Goal: Information Seeking & Learning: Learn about a topic

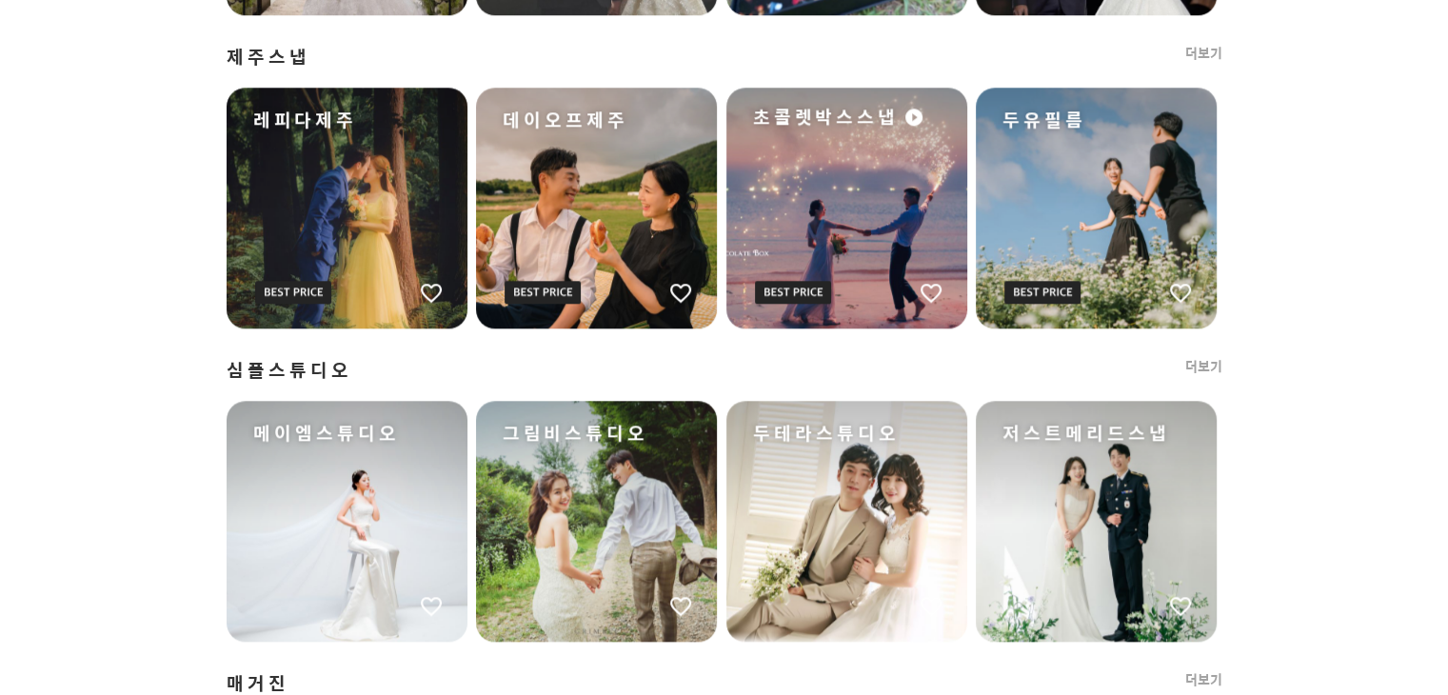
scroll to position [1889, 0]
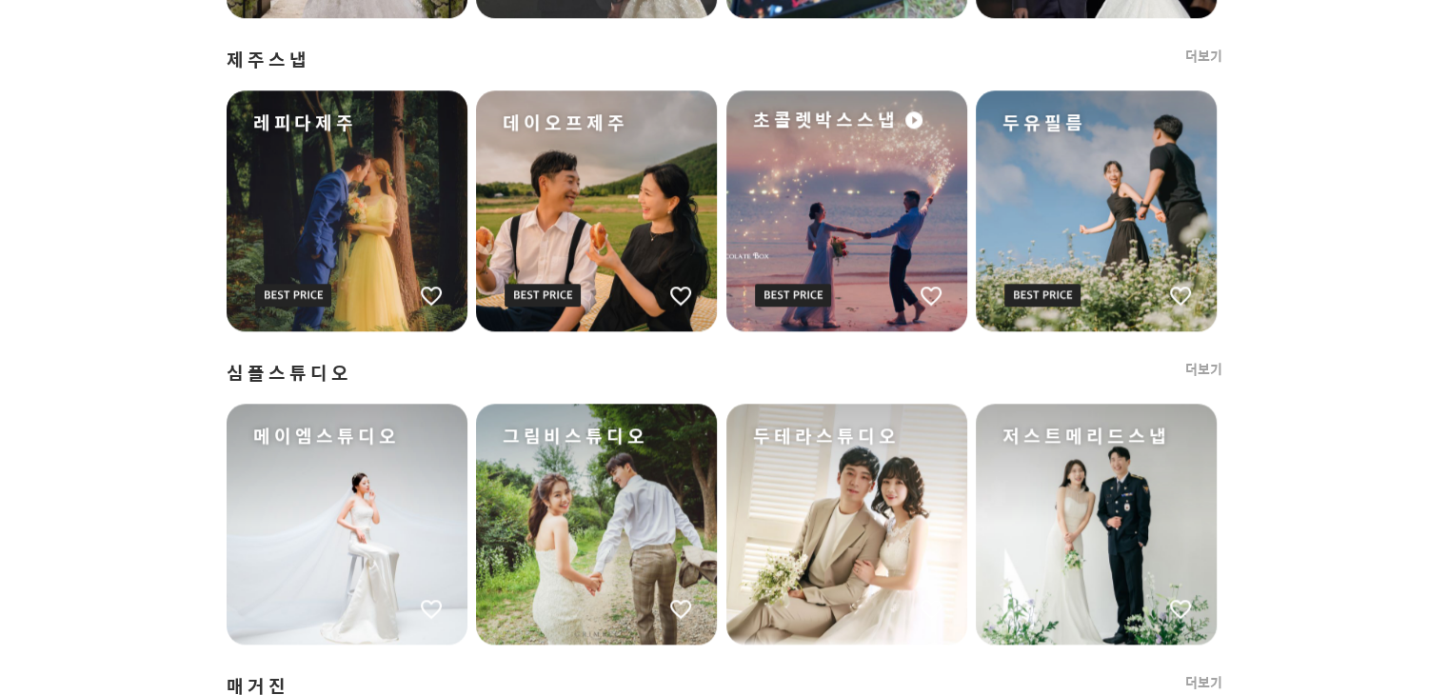
click at [1203, 369] on link "더보기" at bounding box center [1203, 369] width 37 height 19
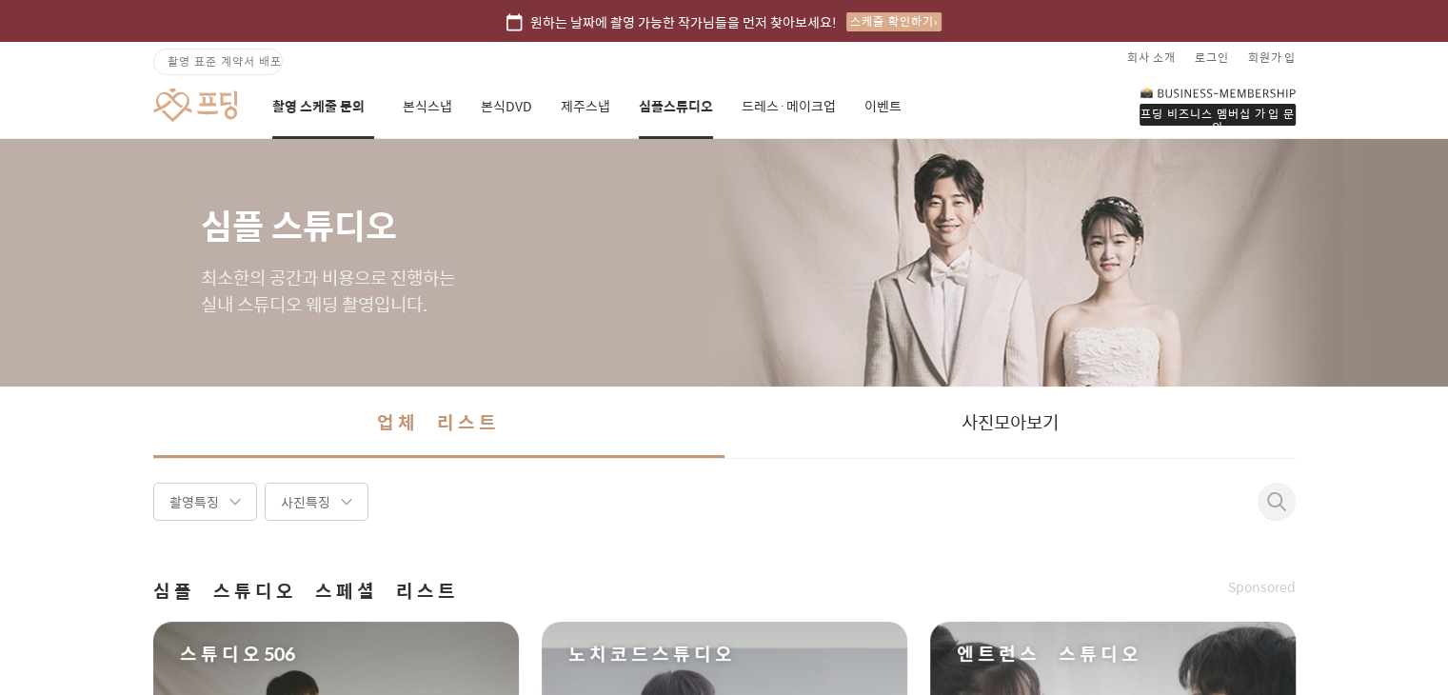
click at [318, 117] on link "촬영 스케줄 문의" at bounding box center [323, 106] width 102 height 65
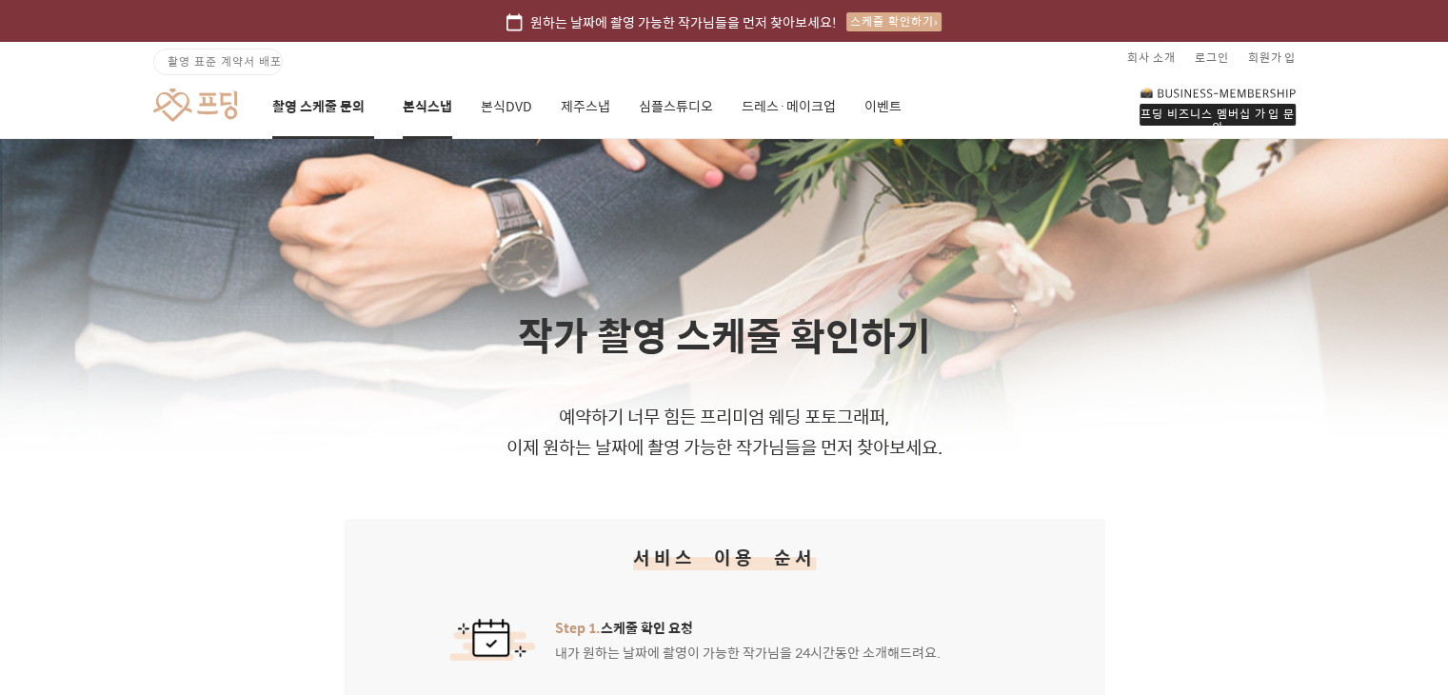
click at [442, 93] on link "본식스냅" at bounding box center [427, 106] width 49 height 65
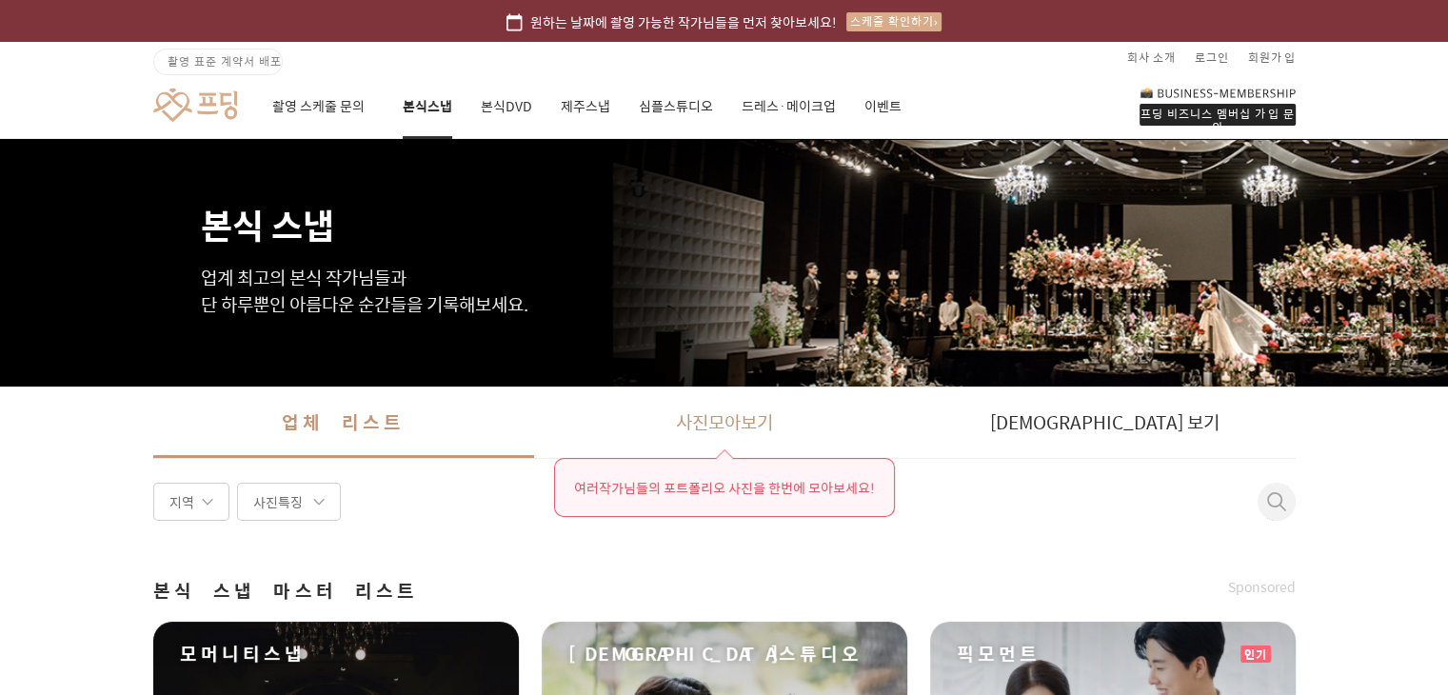
scroll to position [126, 0]
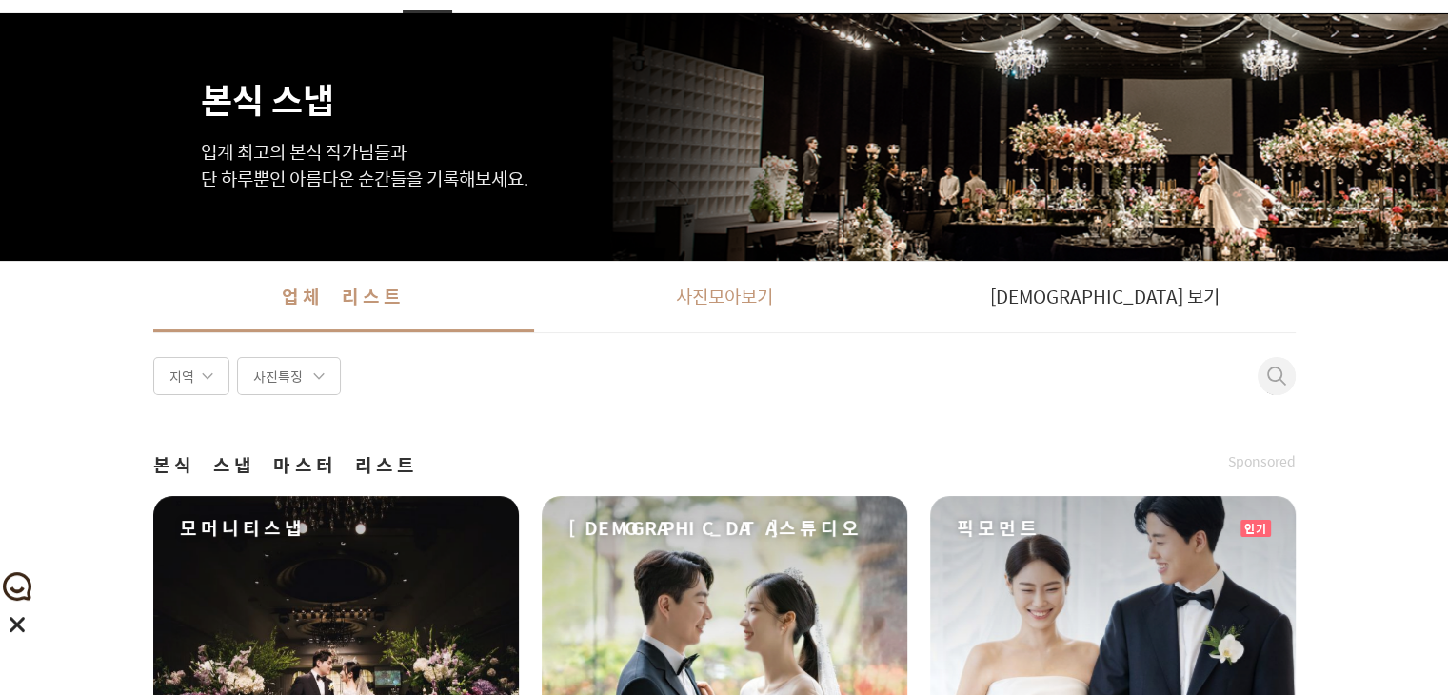
click at [730, 309] on link "사진 모아보기" at bounding box center [724, 296] width 381 height 71
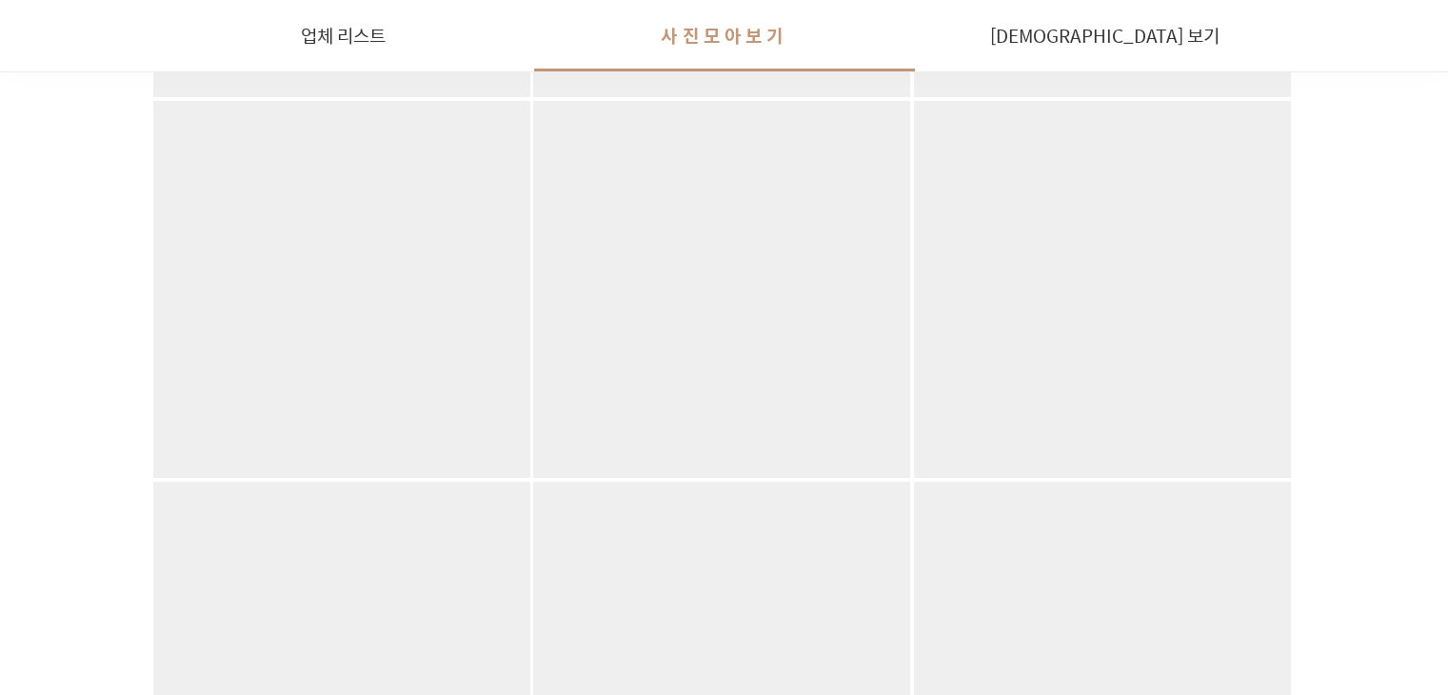
scroll to position [5707, 0]
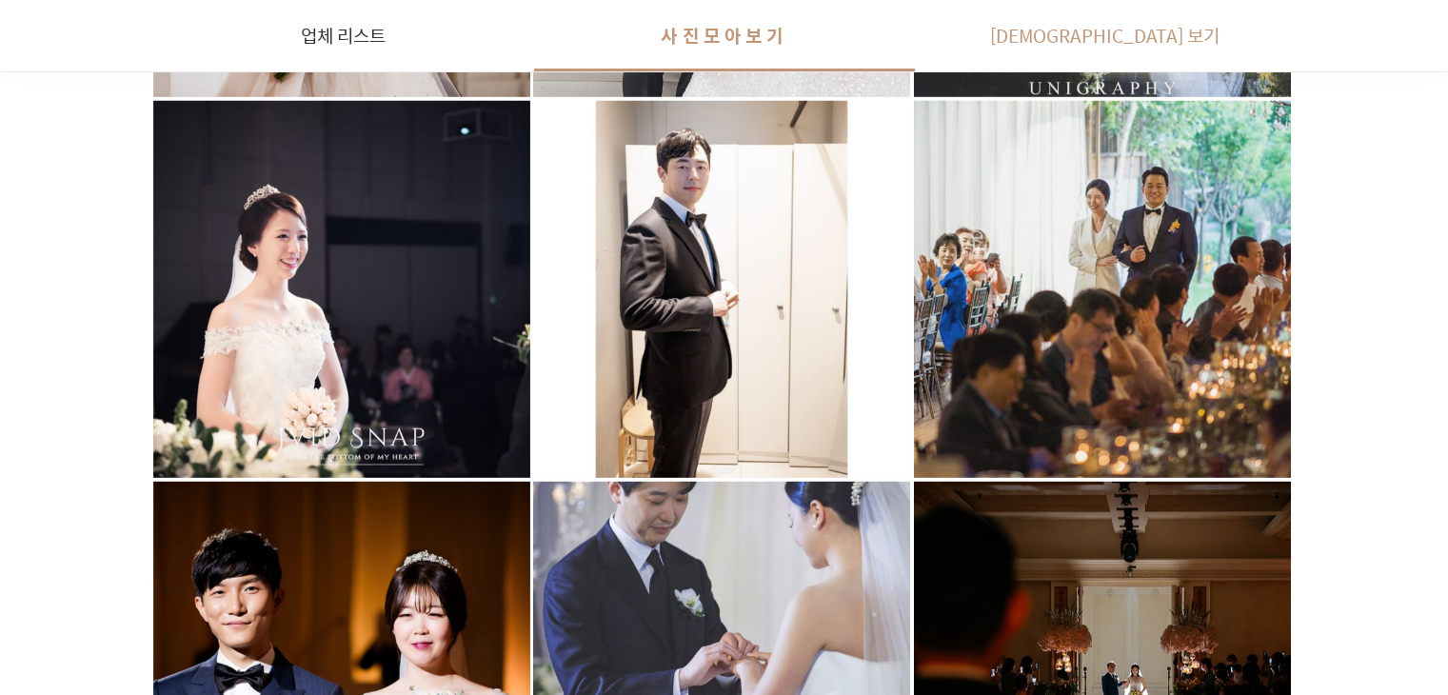
click at [1110, 22] on link "[DEMOGRAPHIC_DATA] 보기" at bounding box center [1105, 35] width 381 height 71
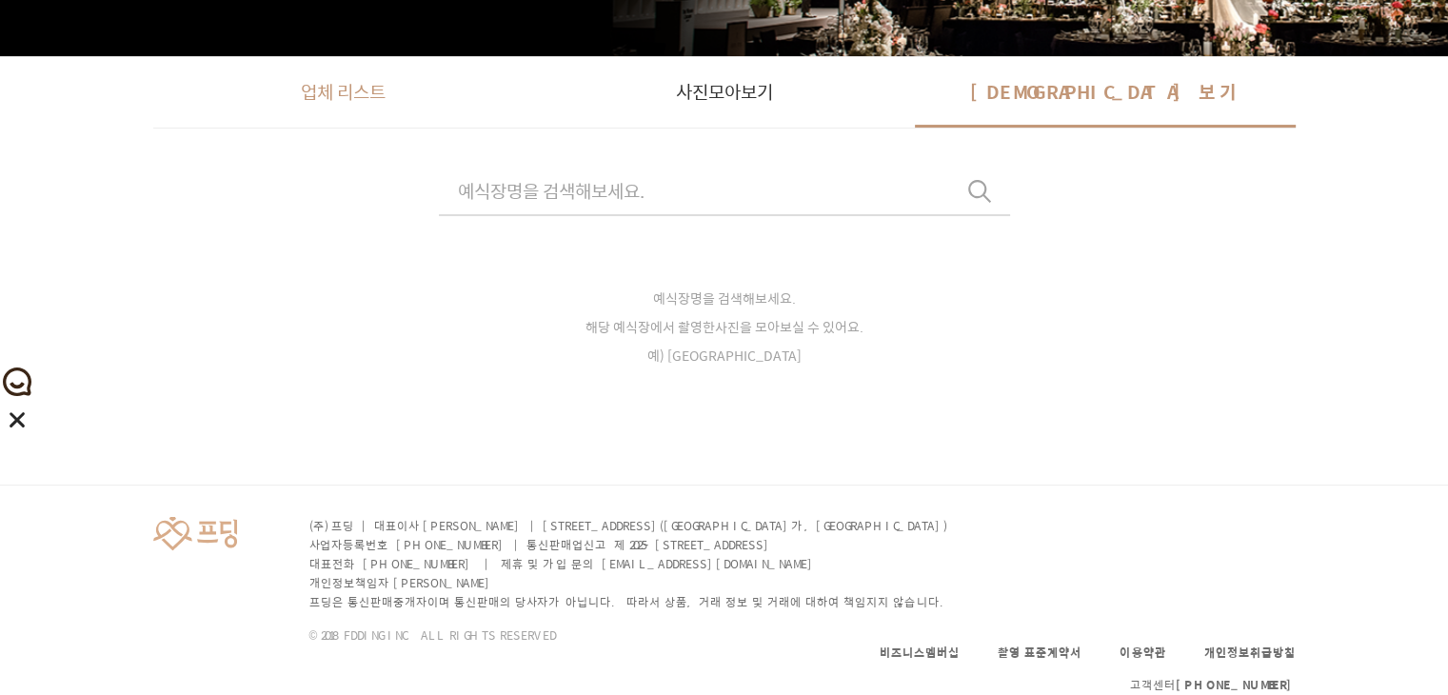
scroll to position [334, 0]
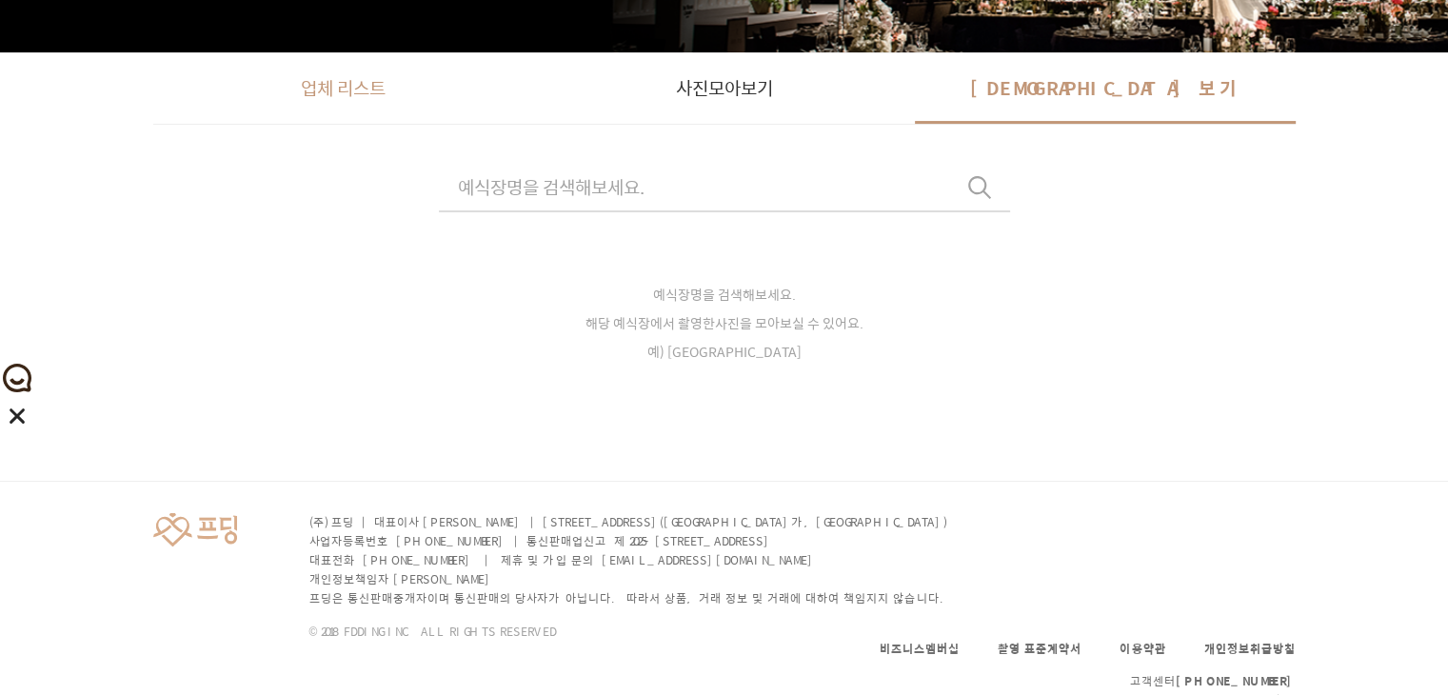
click at [358, 88] on link "업체 리스트" at bounding box center [343, 87] width 381 height 71
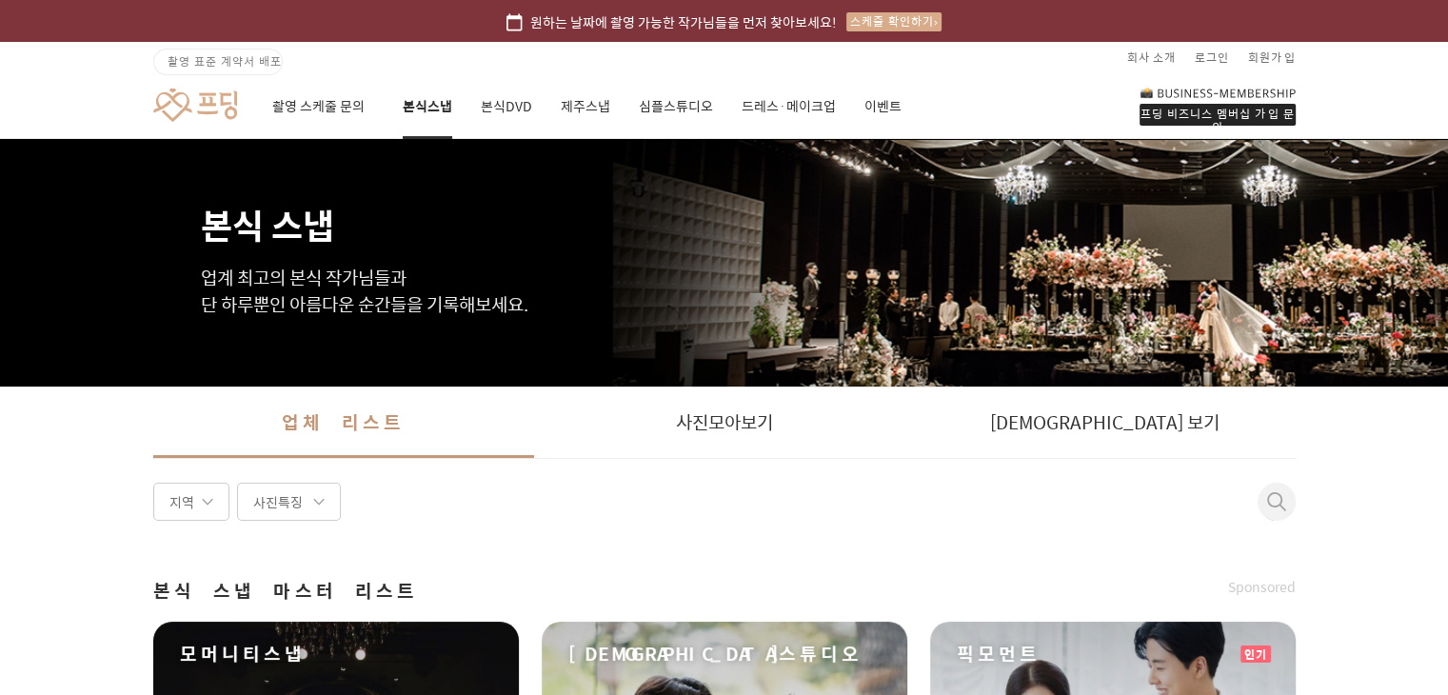
scroll to position [230, 0]
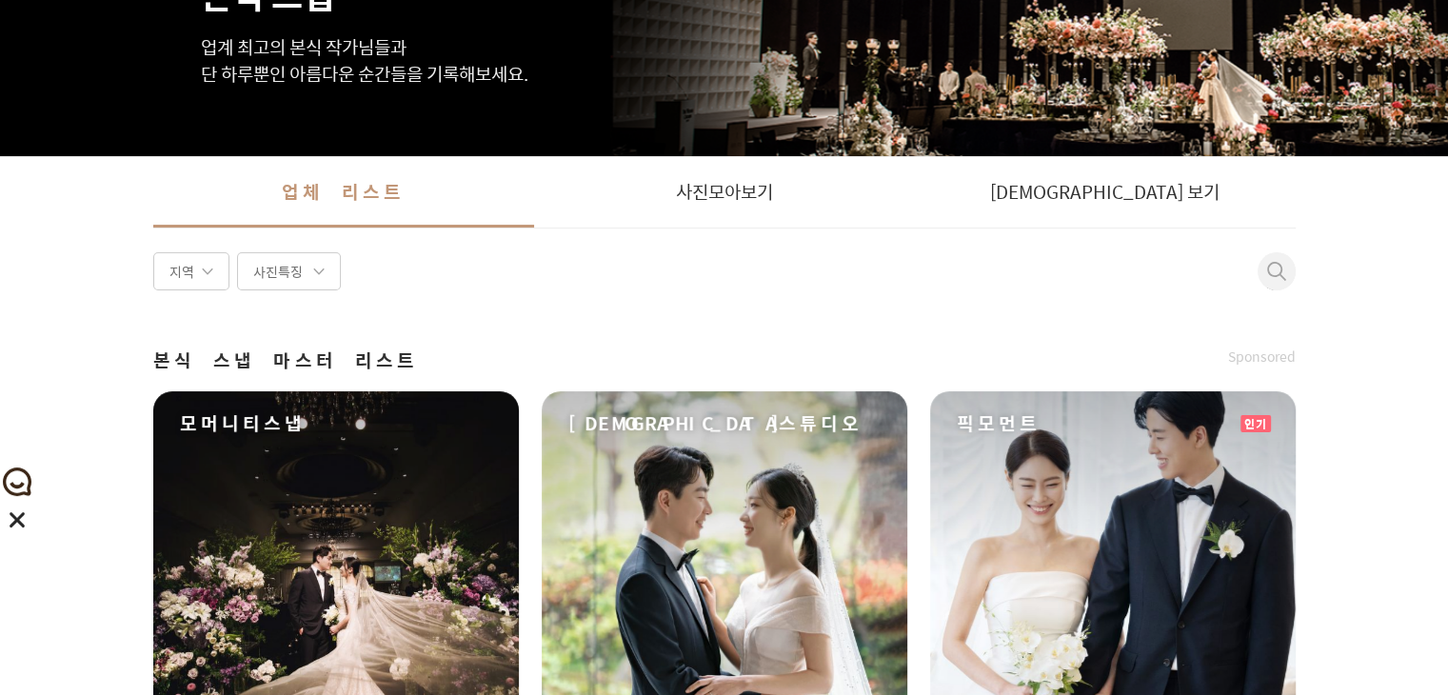
click at [193, 273] on div "지역" at bounding box center [191, 271] width 76 height 38
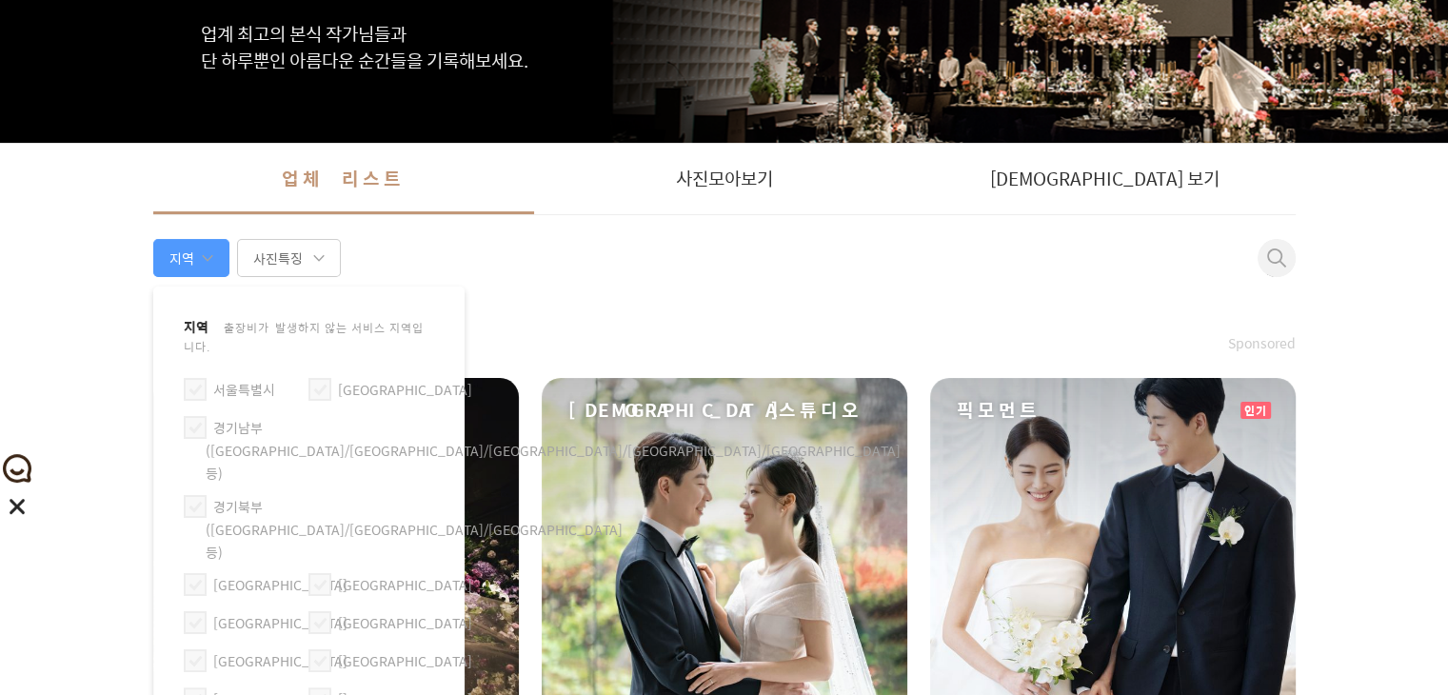
scroll to position [333, 0]
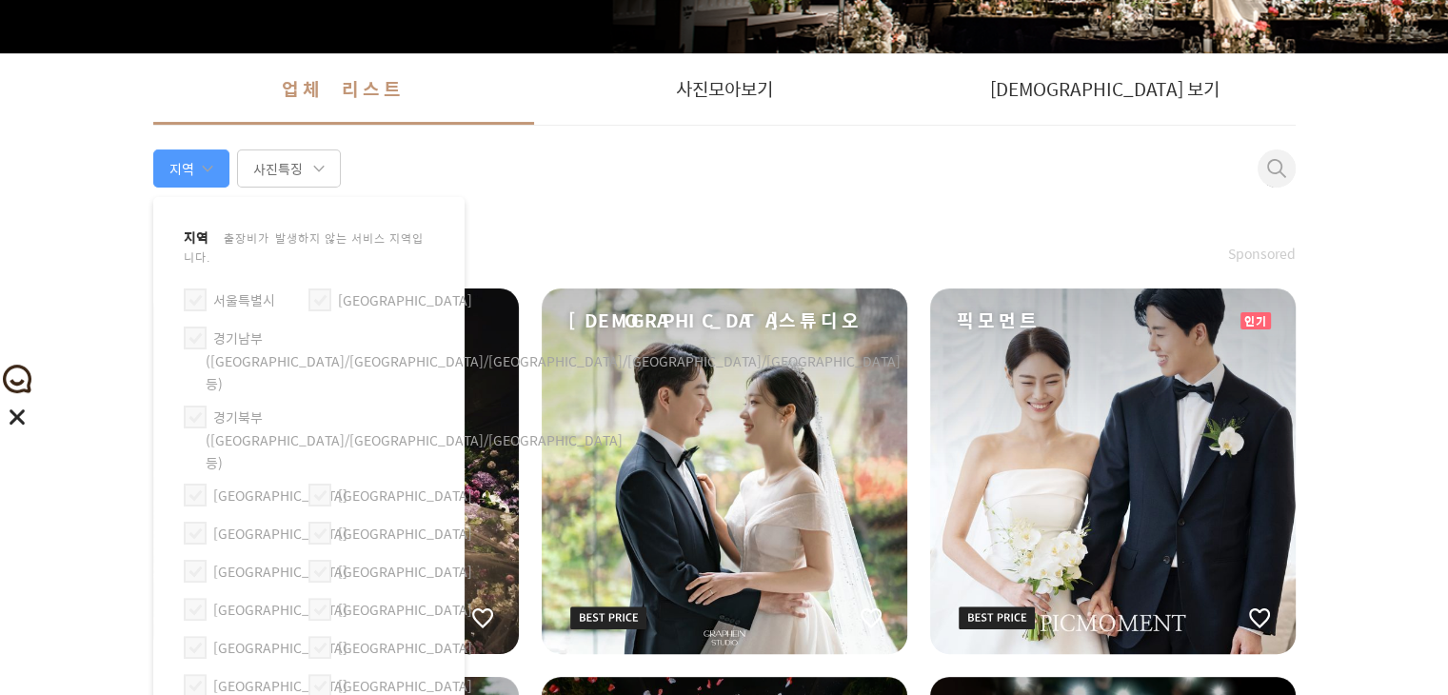
click at [327, 674] on span at bounding box center [319, 685] width 23 height 23
click at [313, 677] on input "[GEOGRAPHIC_DATA]" at bounding box center [312, 677] width 1 height 1
checkbox input "true"
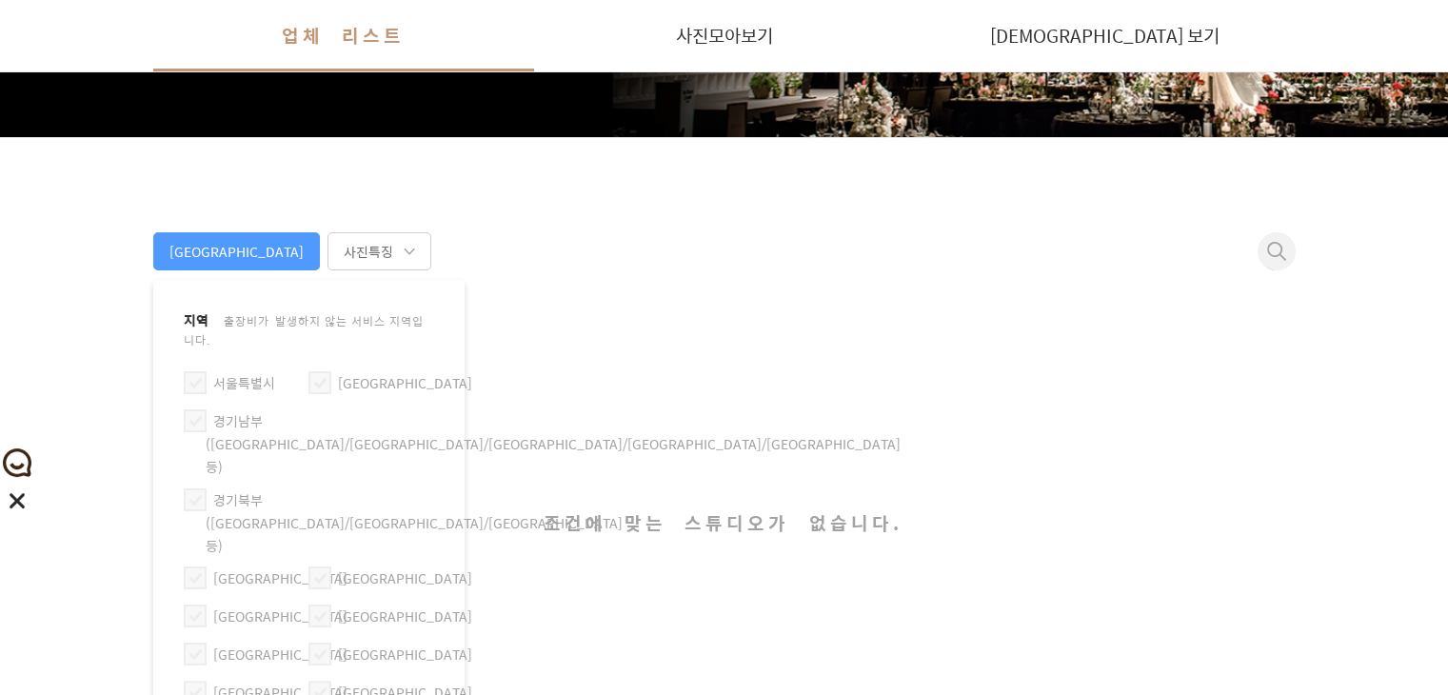
scroll to position [440, 0]
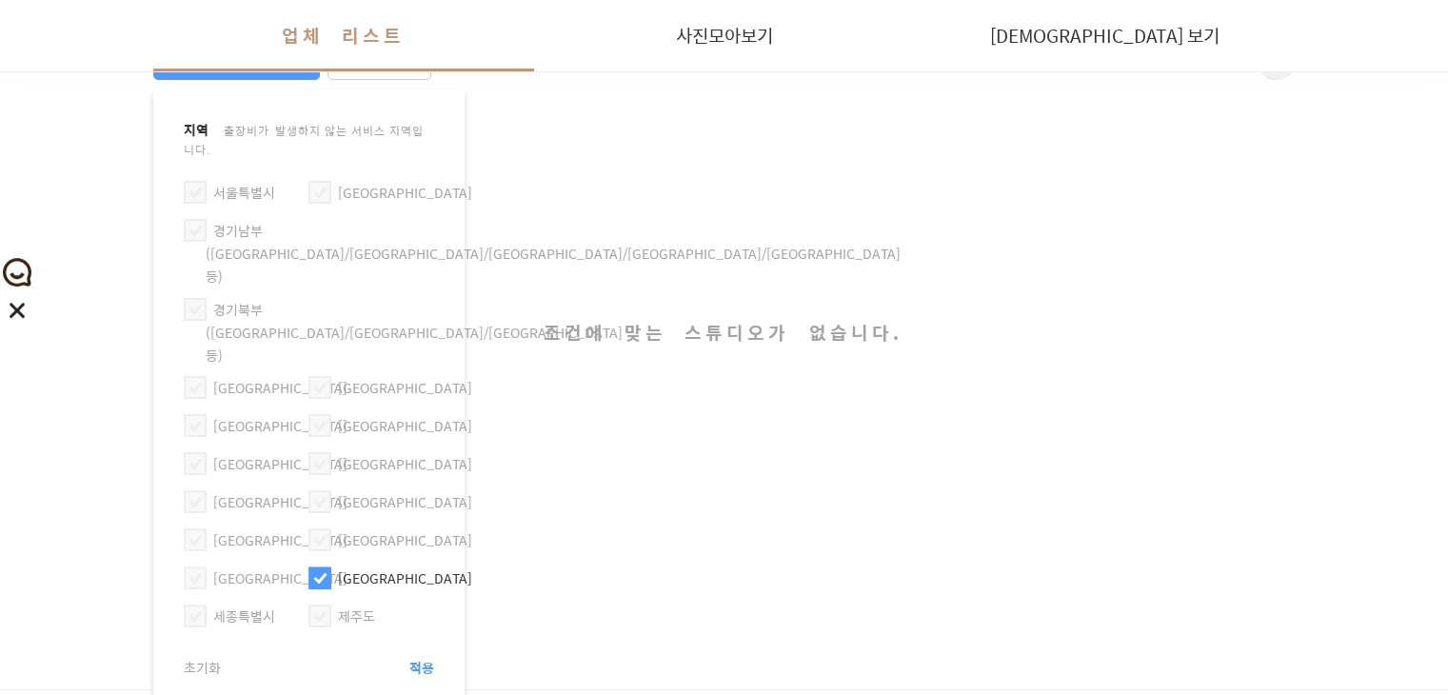
click at [236, 567] on label "[GEOGRAPHIC_DATA]" at bounding box center [280, 577] width 134 height 21
click at [205, 566] on span at bounding box center [195, 577] width 23 height 23
click at [188, 569] on input "[GEOGRAPHIC_DATA]" at bounding box center [188, 569] width 1 height 1
checkbox input "true"
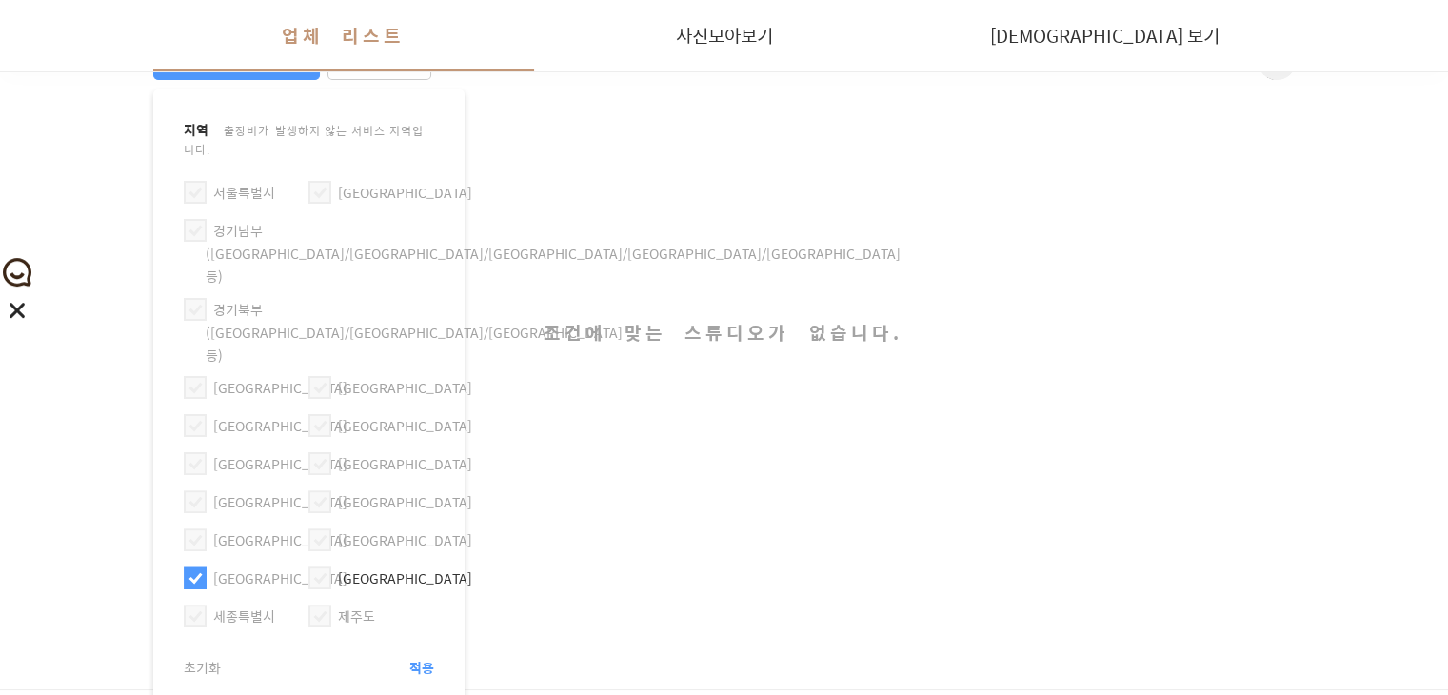
checkbox input "false"
click at [424, 658] on span "적용" at bounding box center [421, 667] width 25 height 19
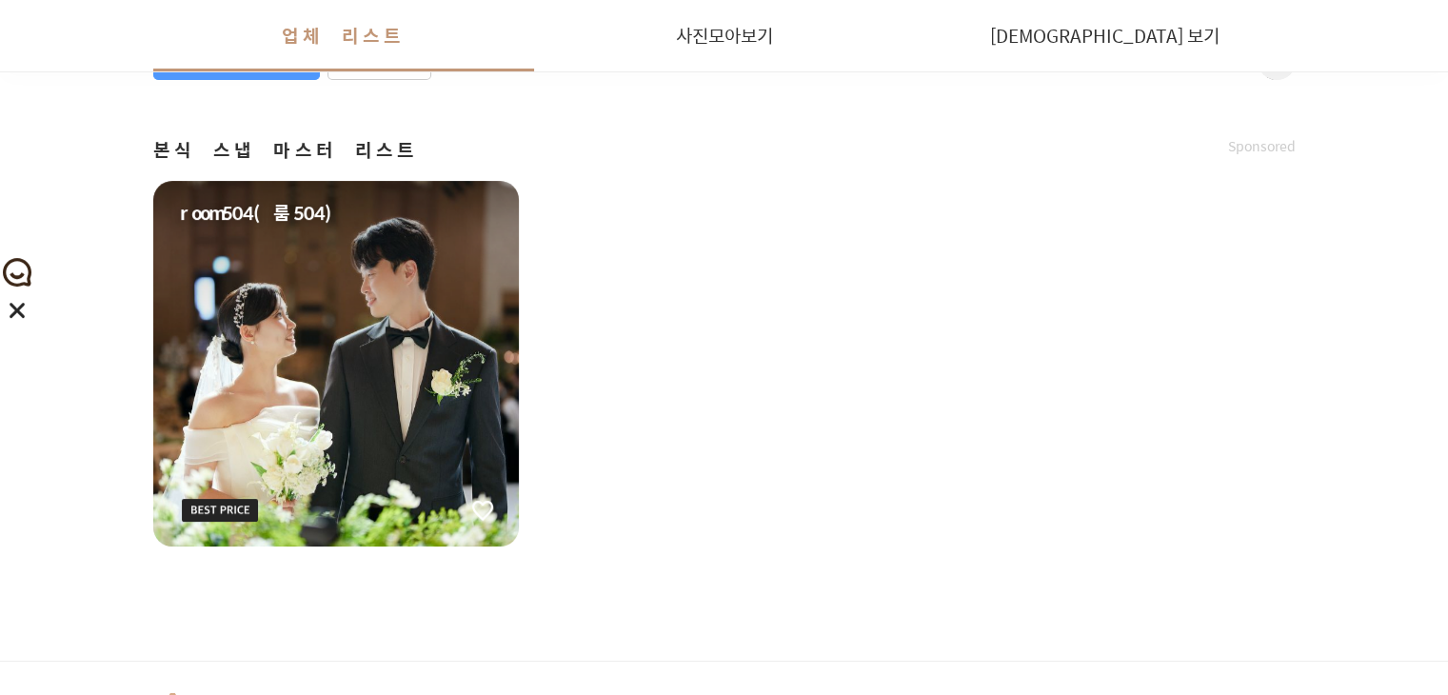
click at [720, 214] on ul "room504(룸504)" at bounding box center [724, 364] width 1142 height 366
click at [465, 304] on div "room504(룸504)" at bounding box center [336, 364] width 366 height 366
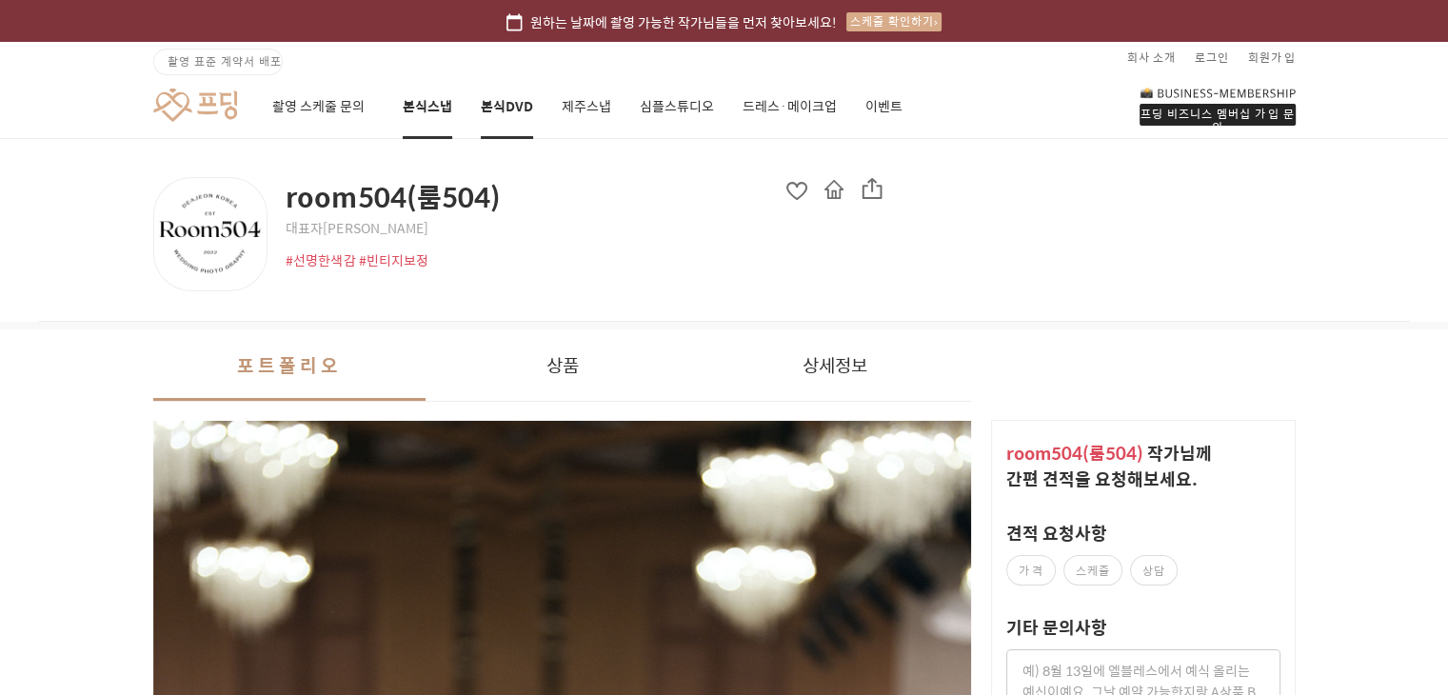
click at [502, 96] on link "본식DVD" at bounding box center [507, 106] width 52 height 65
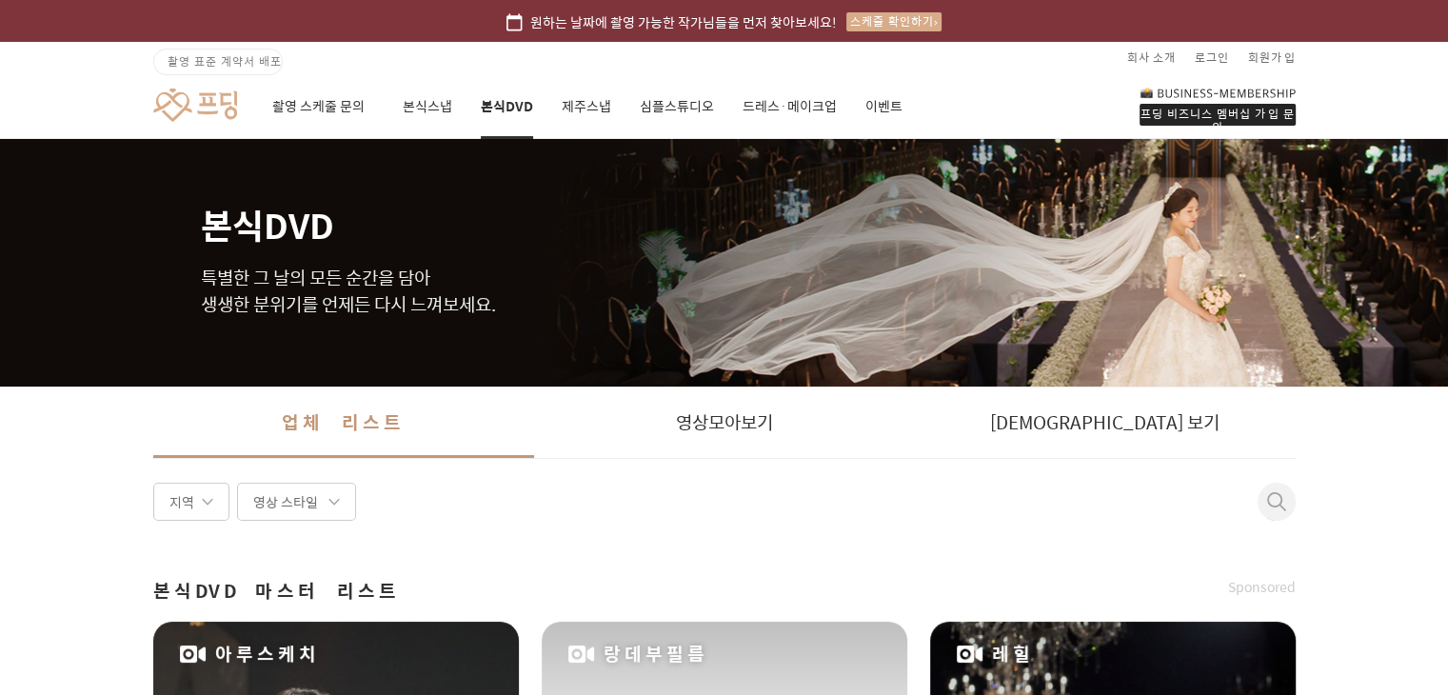
click at [164, 500] on div "지역" at bounding box center [191, 502] width 76 height 38
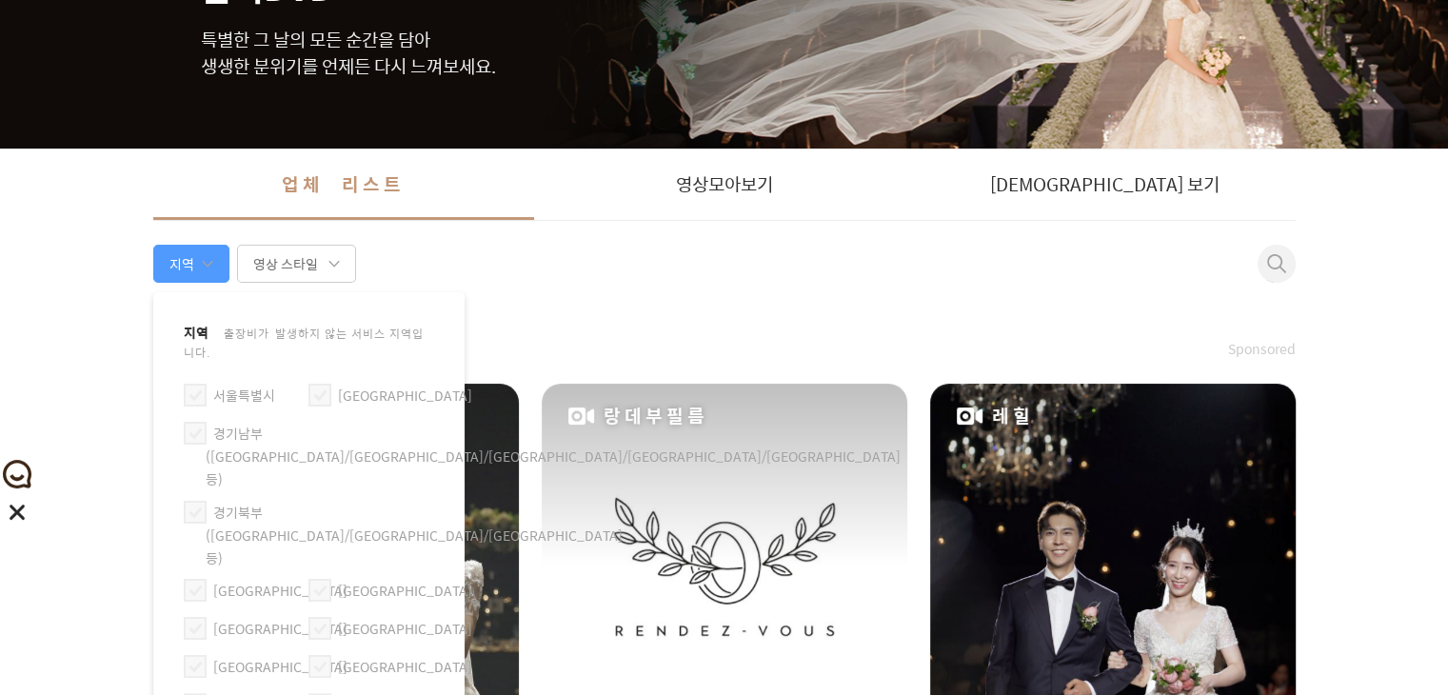
scroll to position [300, 0]
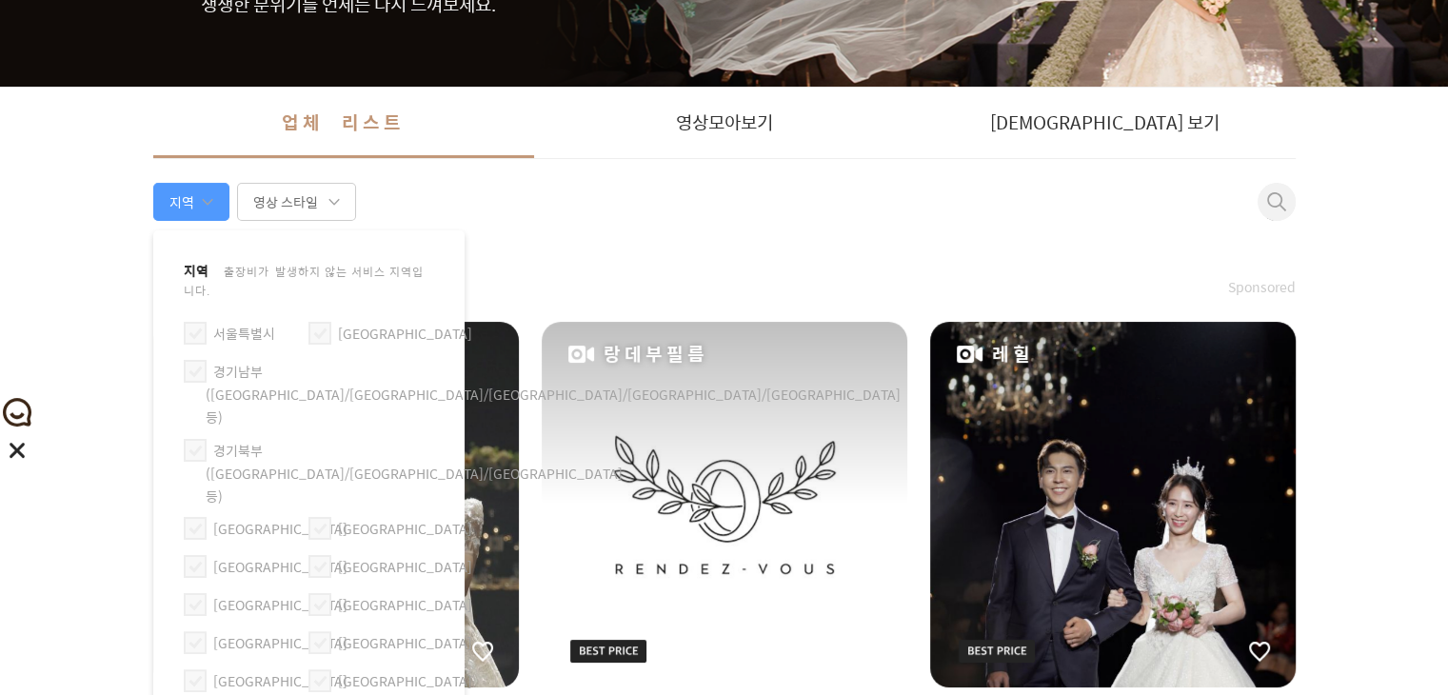
checkbox input "true"
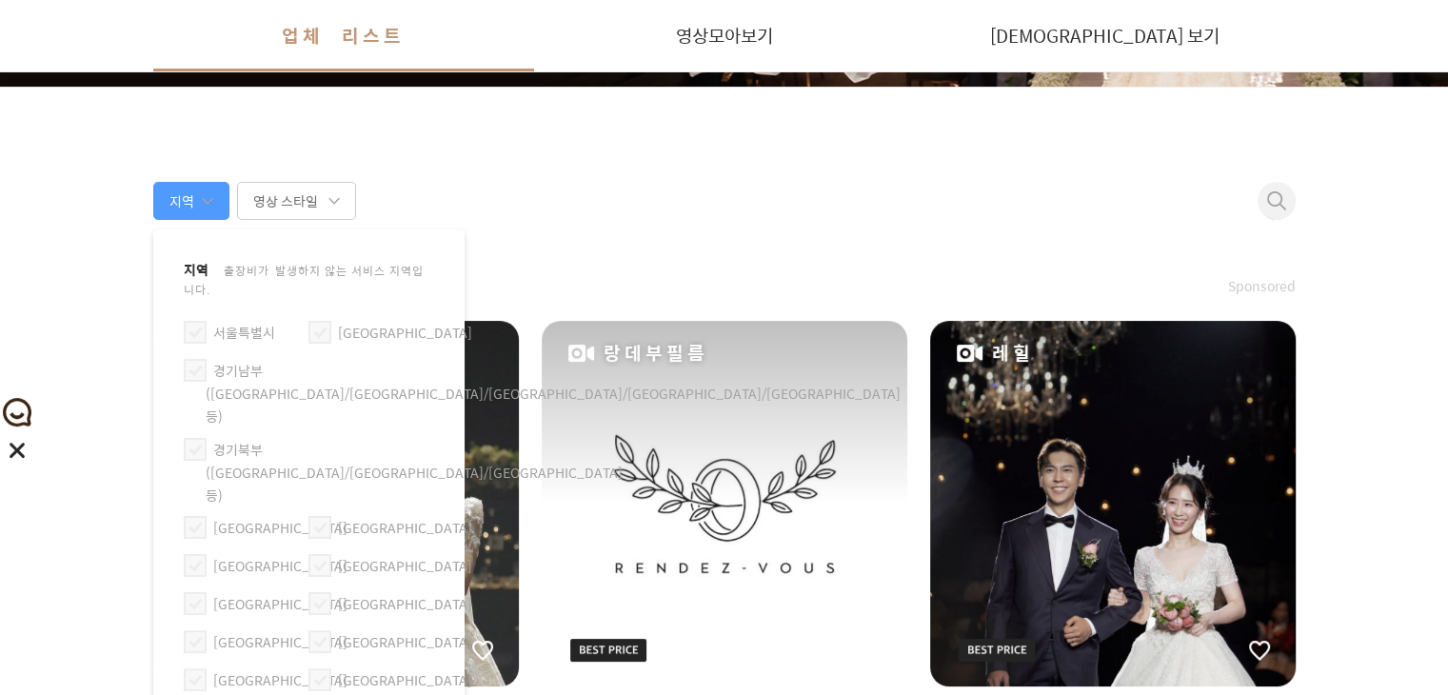
scroll to position [638, 0]
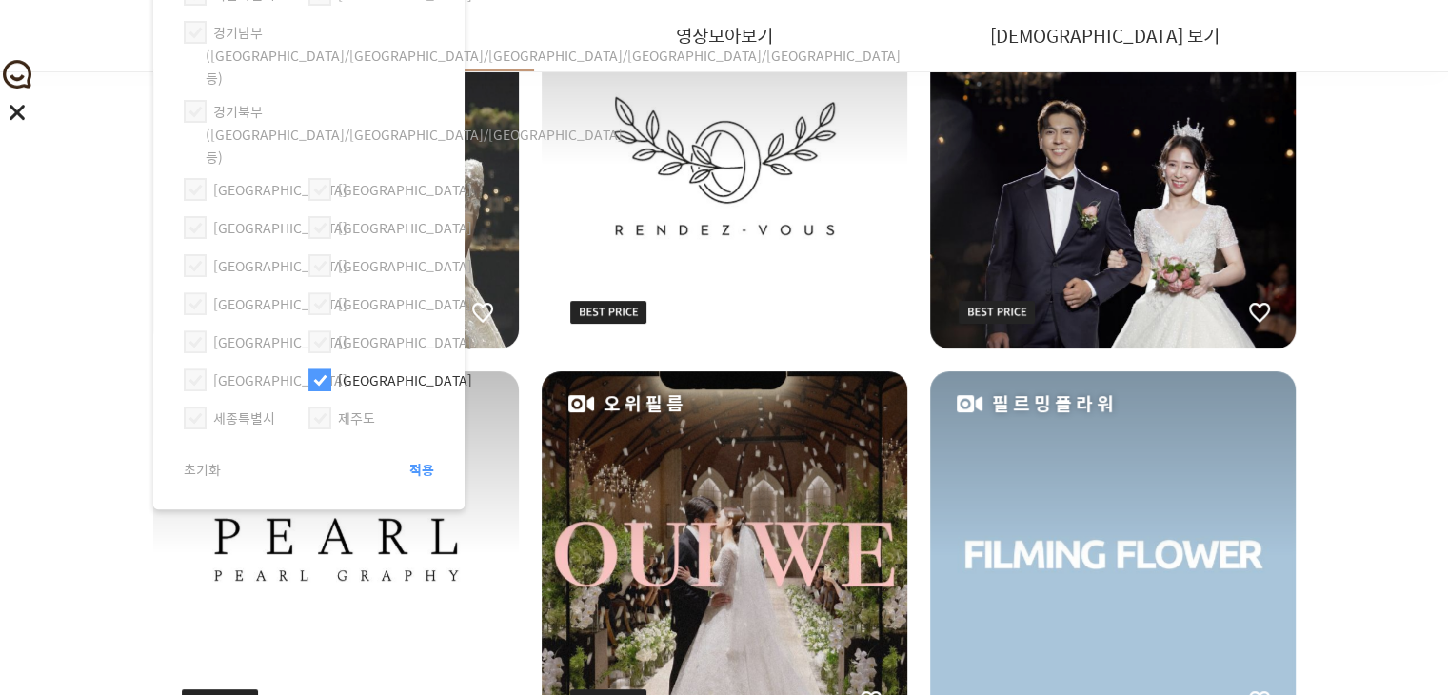
click at [411, 460] on span "적용" at bounding box center [421, 469] width 25 height 19
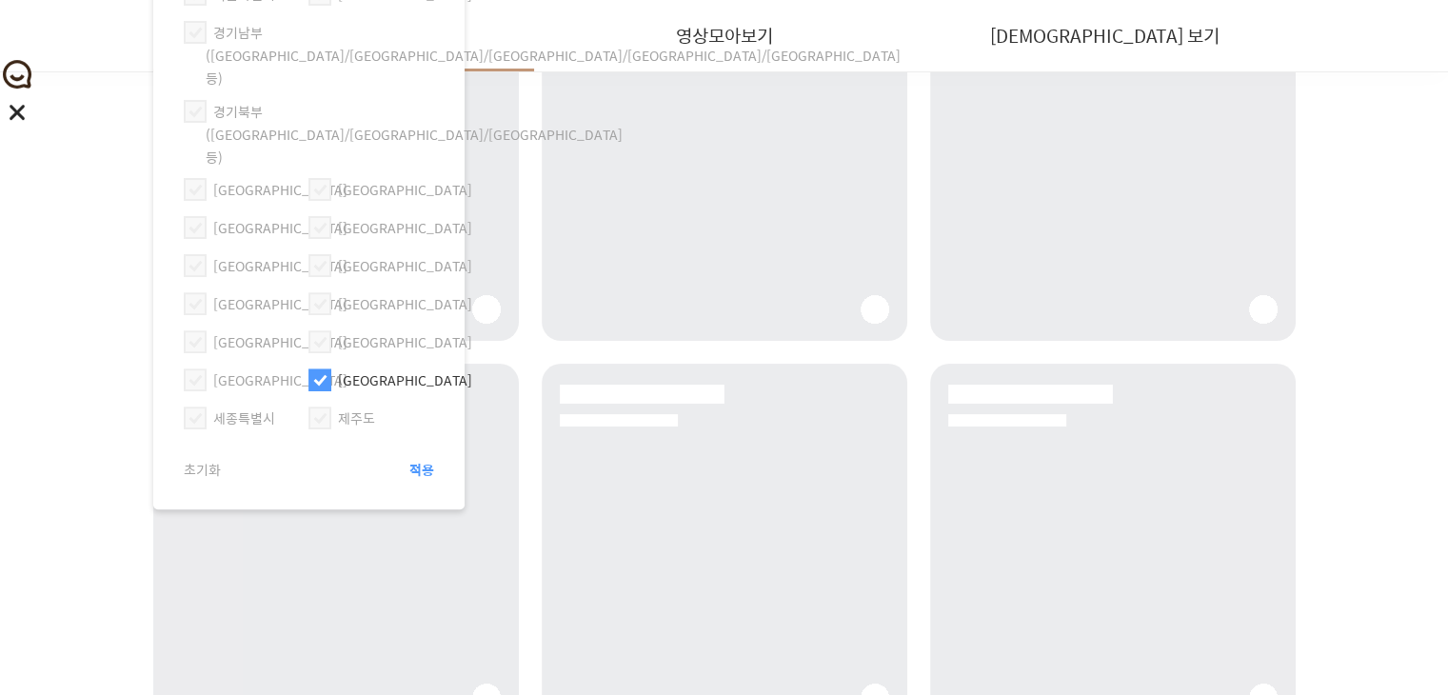
scroll to position [623, 0]
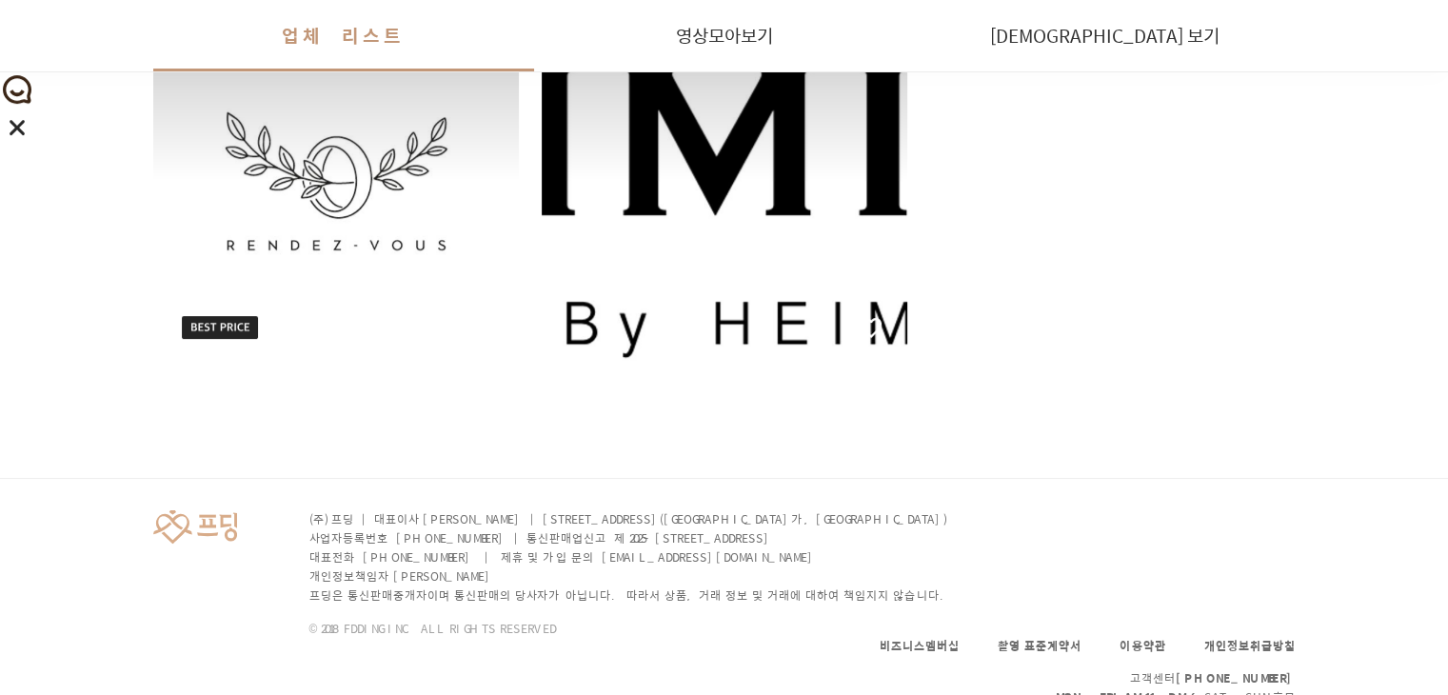
click at [1097, 172] on ul "랑데부필름 헤이밍필름" at bounding box center [724, 181] width 1142 height 366
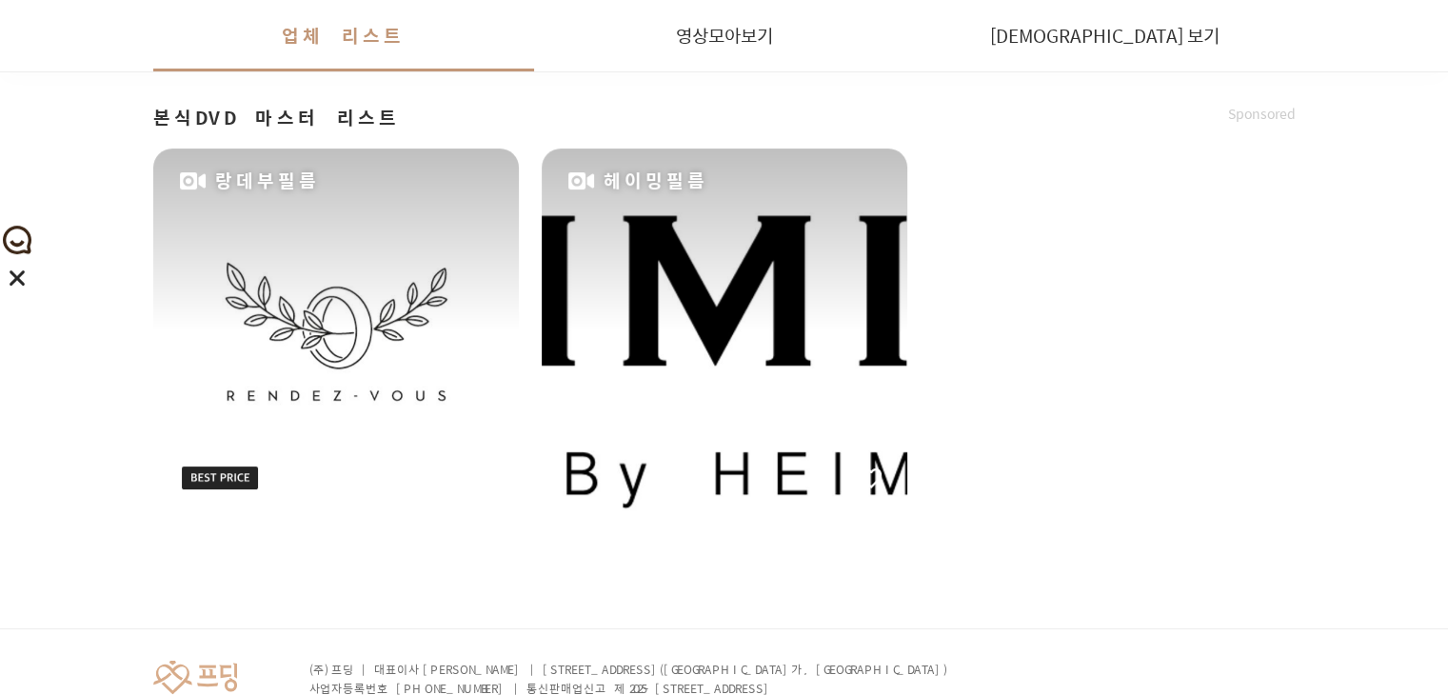
scroll to position [470, 0]
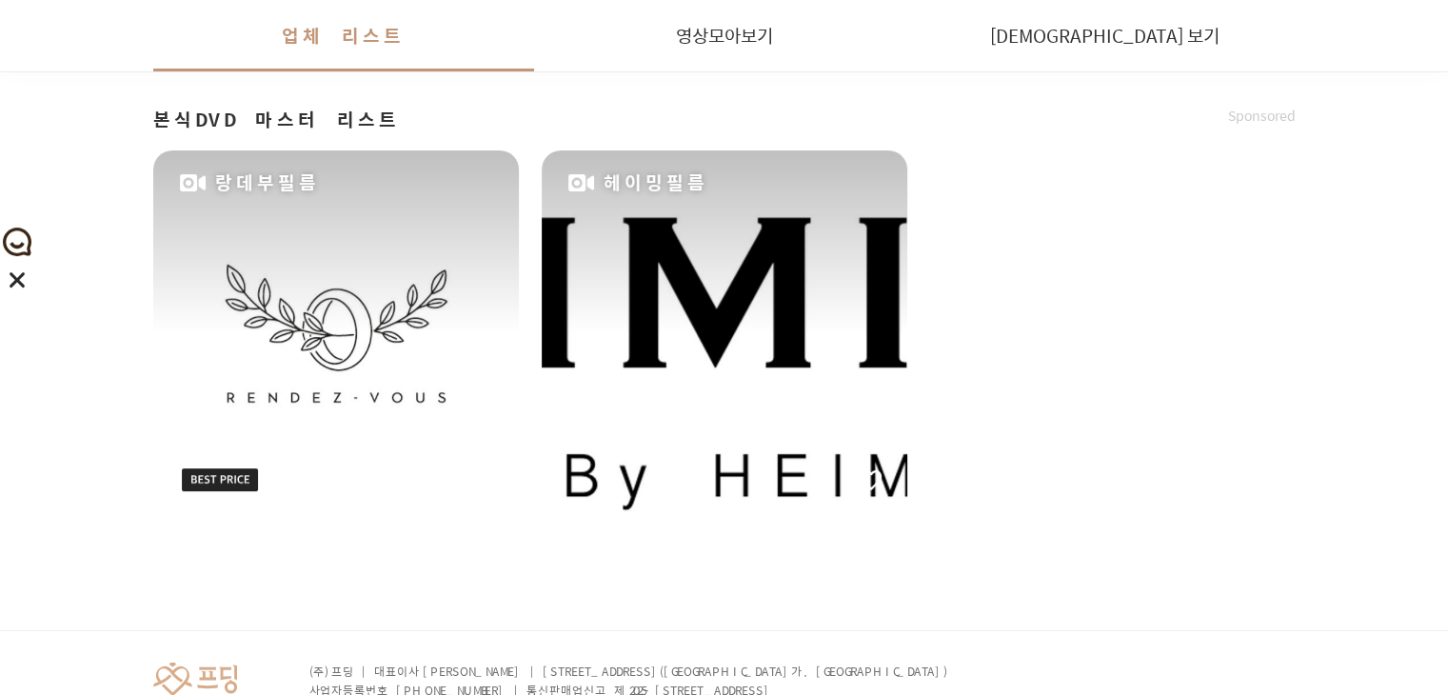
click at [309, 348] on div "랑데부필름" at bounding box center [336, 333] width 366 height 366
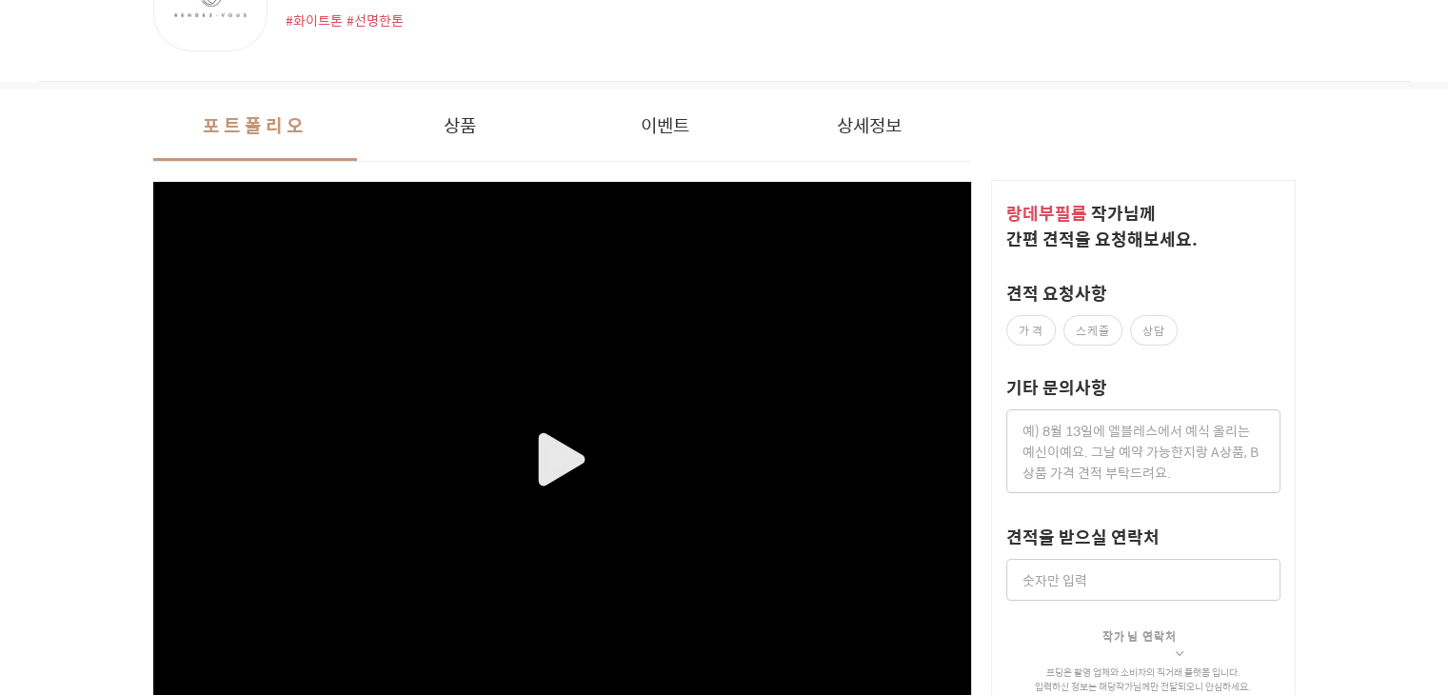
scroll to position [240, 0]
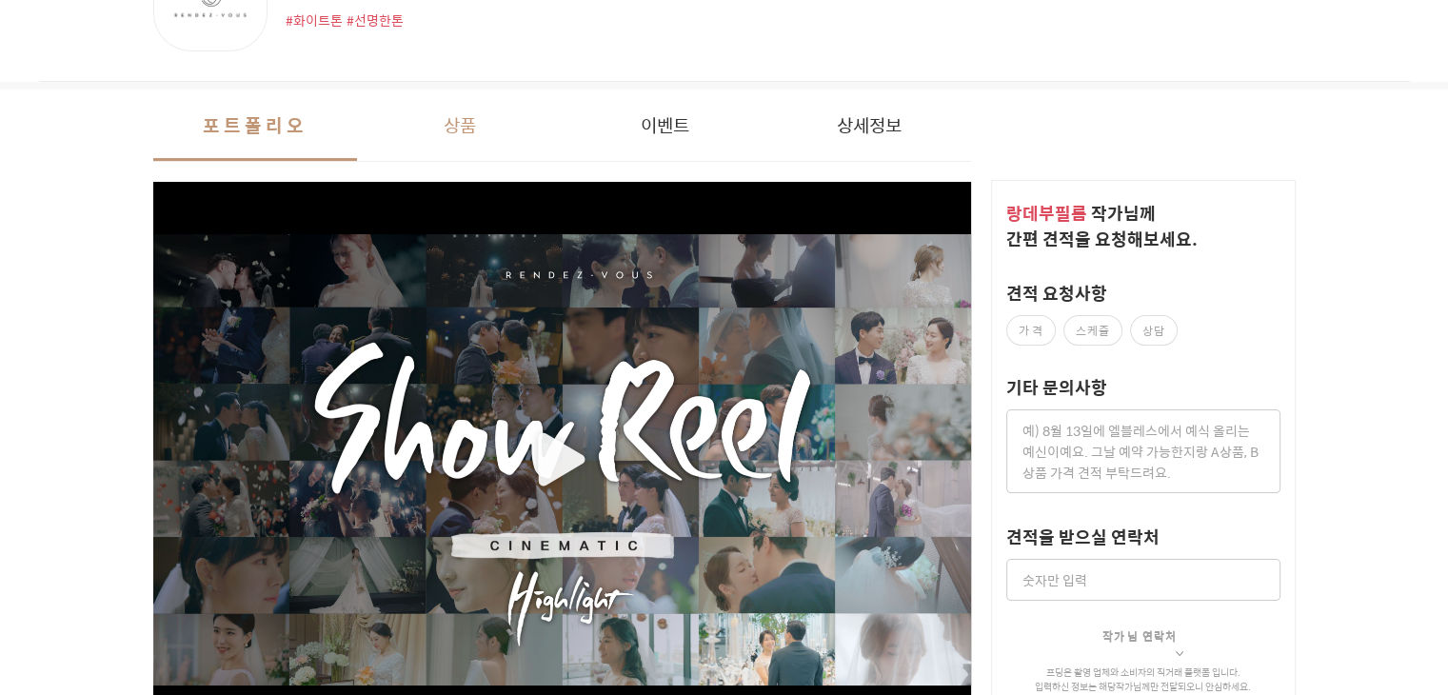
click at [465, 129] on button "상품" at bounding box center [459, 124] width 205 height 71
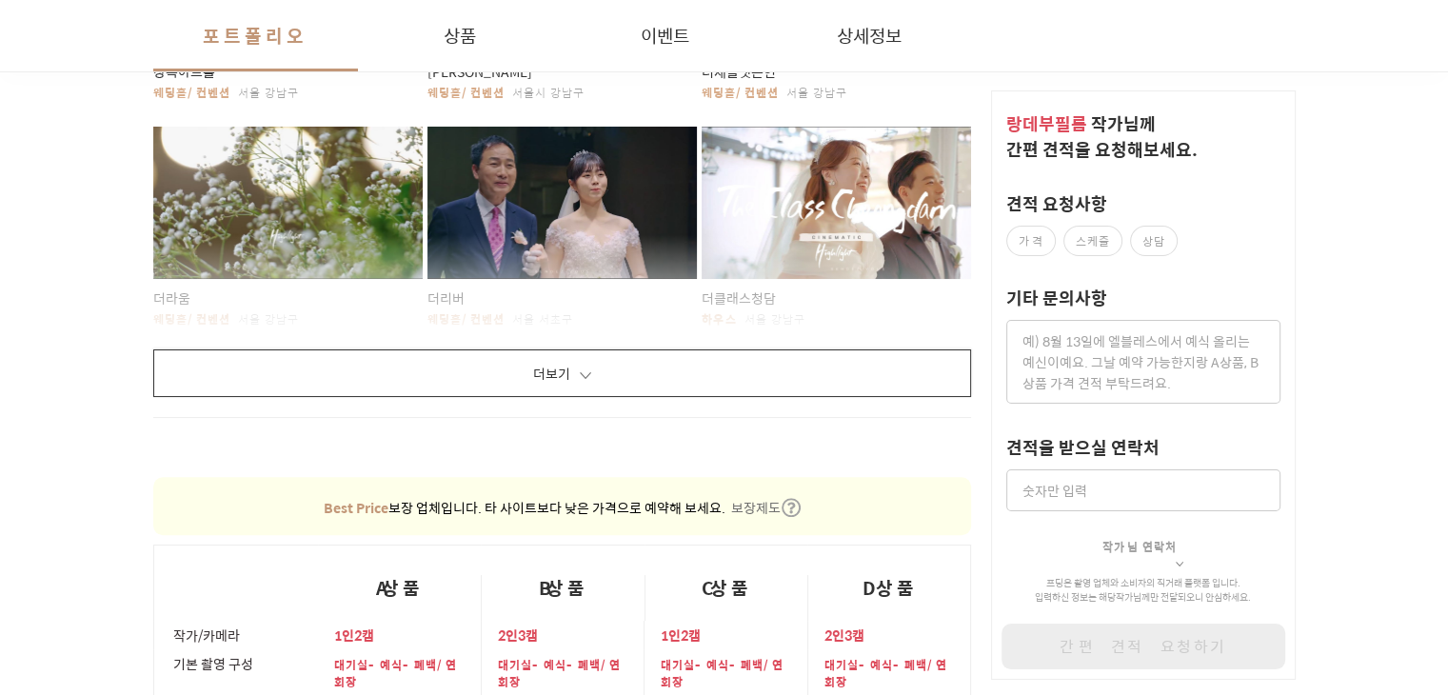
scroll to position [1291, 0]
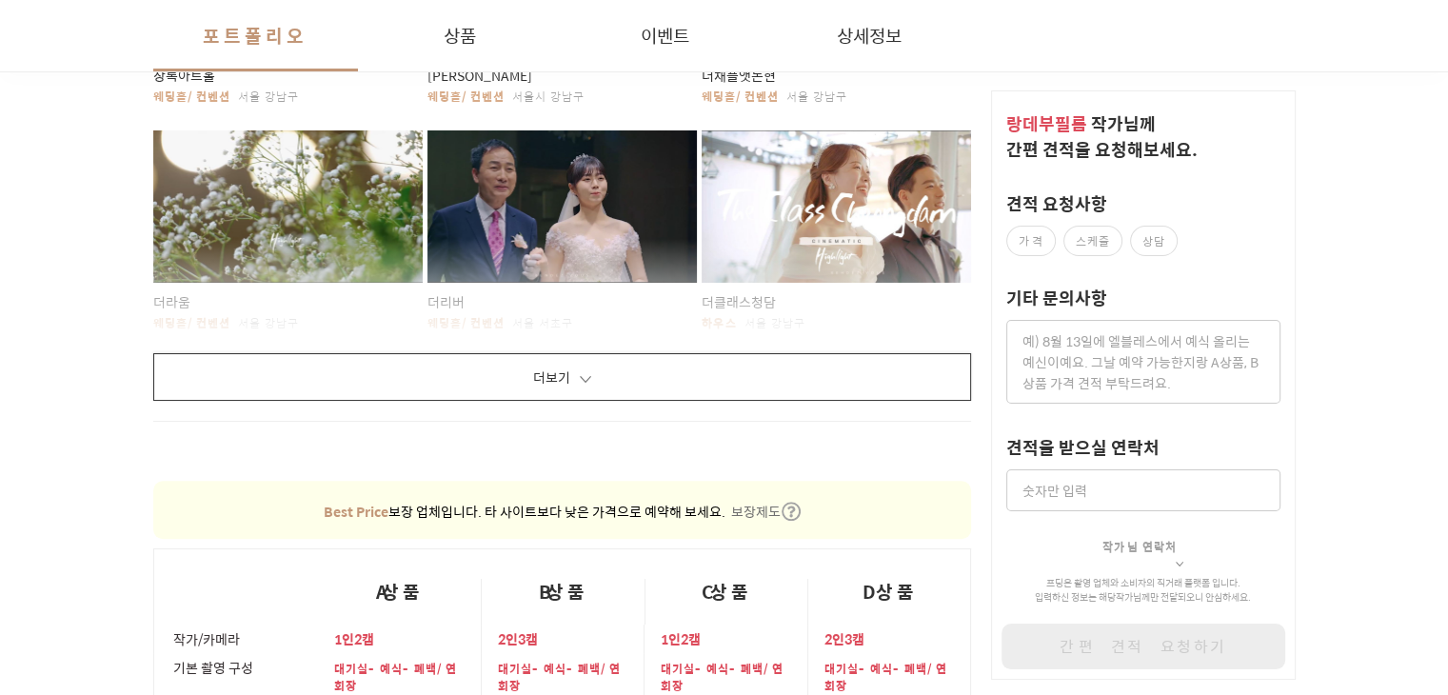
click at [701, 353] on button "더보기" at bounding box center [562, 377] width 819 height 48
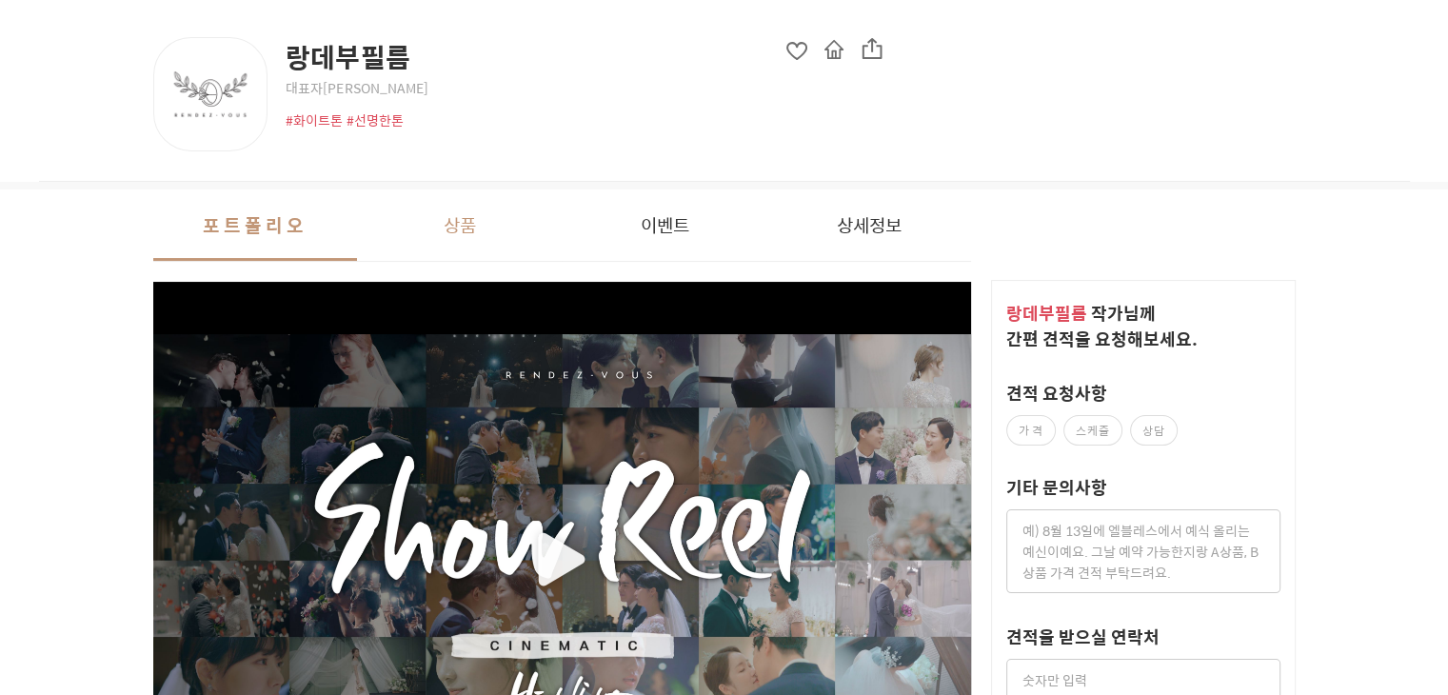
click at [480, 227] on button "상품" at bounding box center [459, 224] width 205 height 71
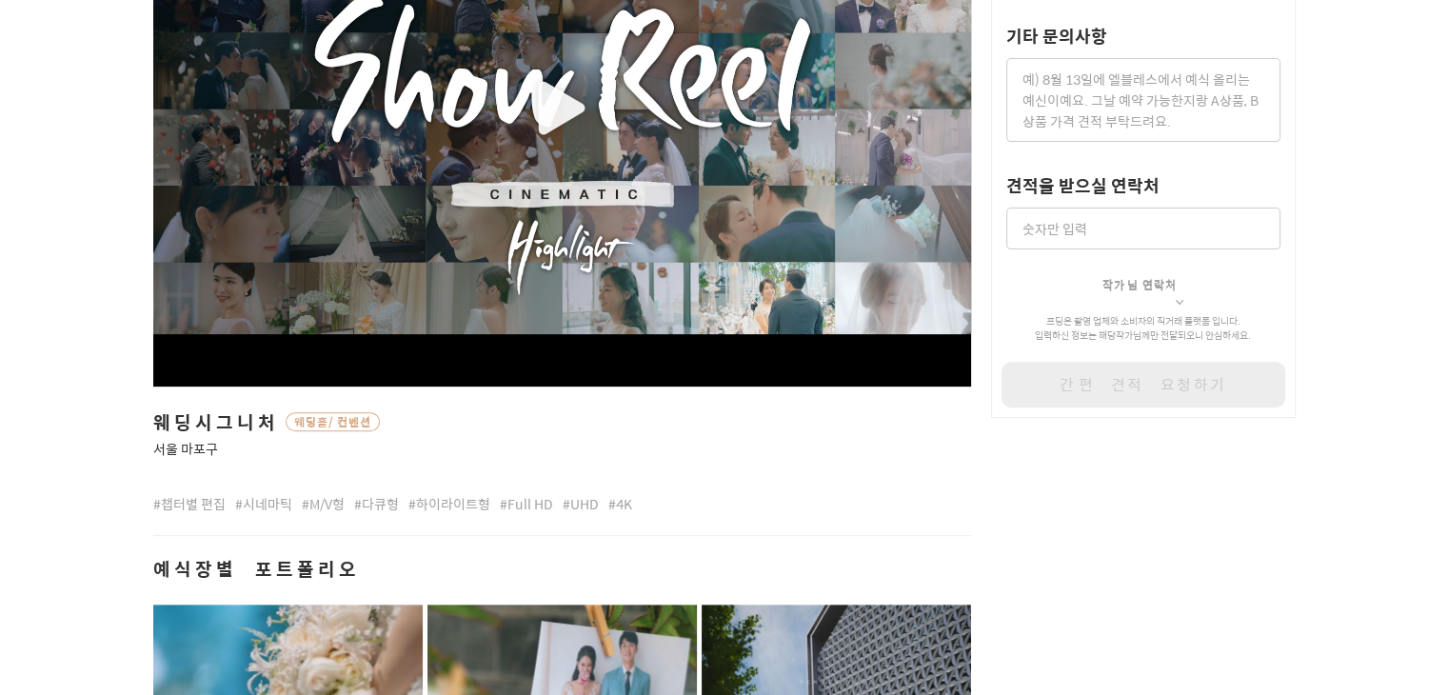
scroll to position [0, 0]
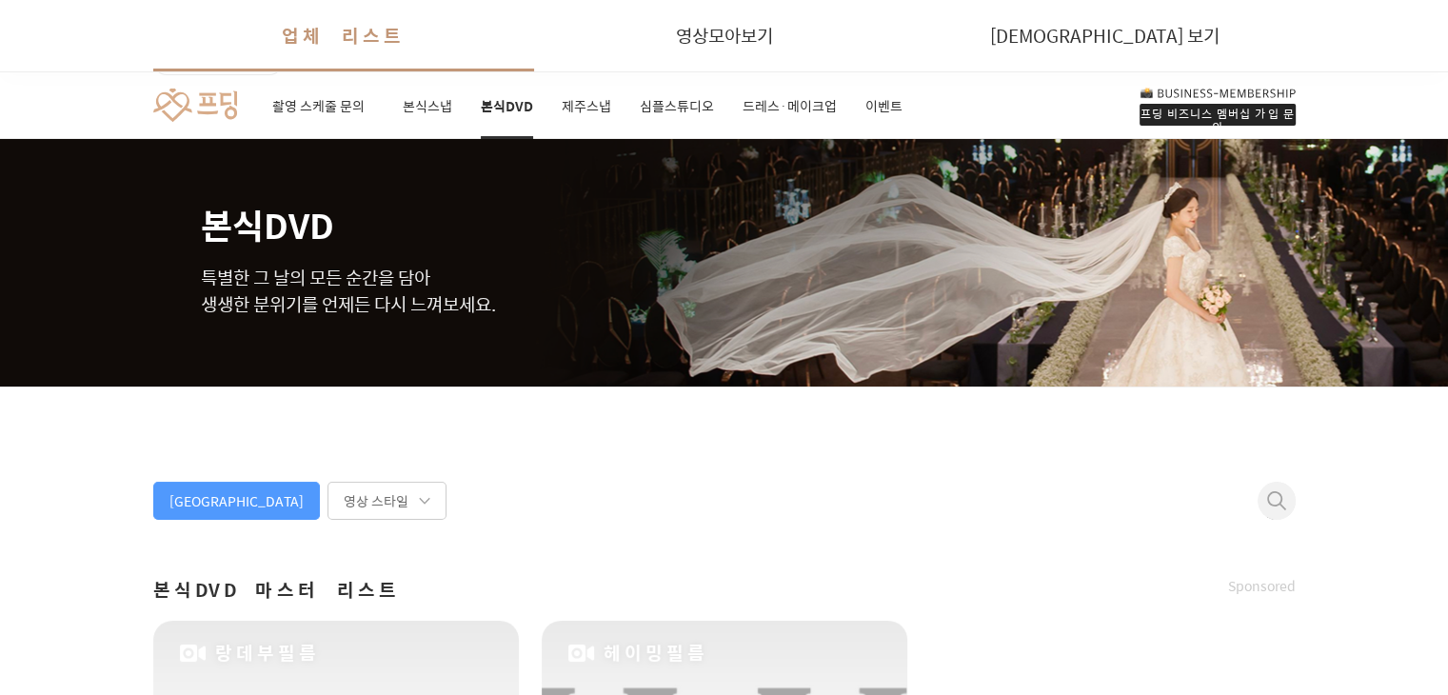
scroll to position [470, 0]
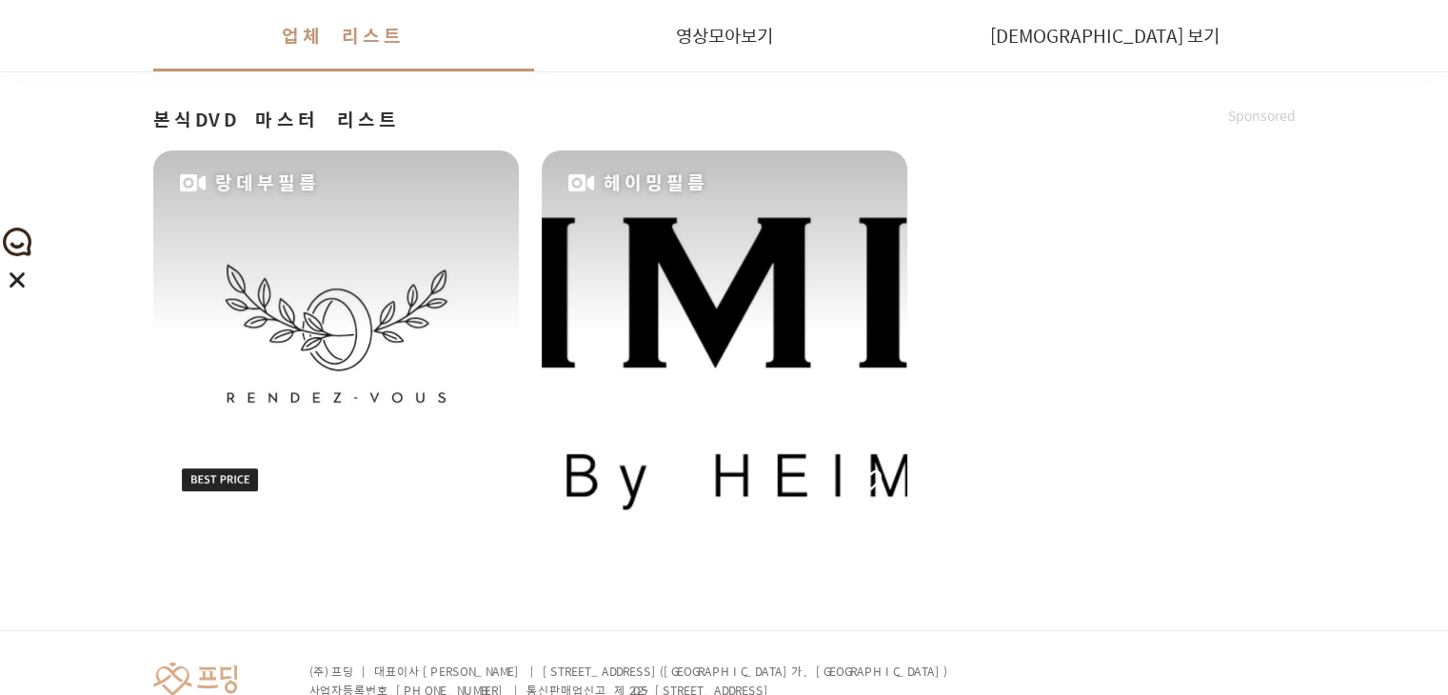
click at [701, 346] on div "헤이밍필름" at bounding box center [725, 333] width 366 height 366
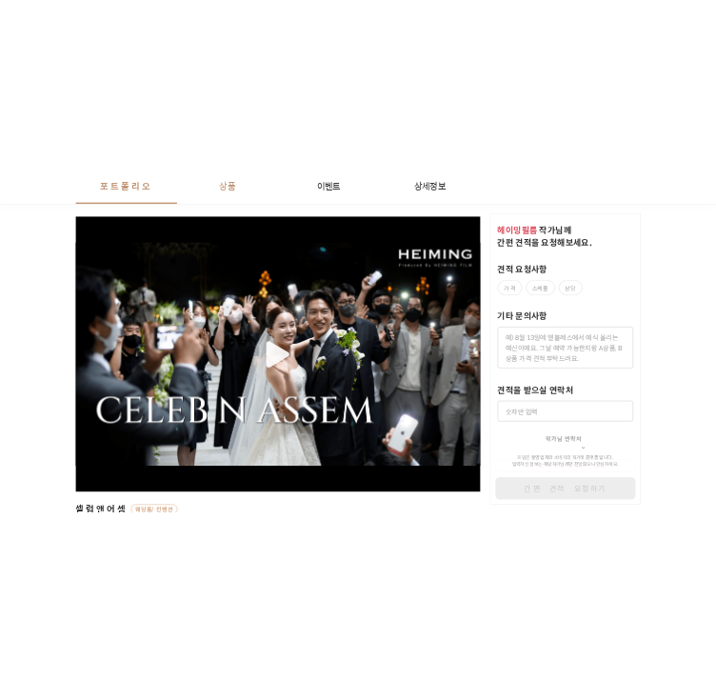
scroll to position [333, 0]
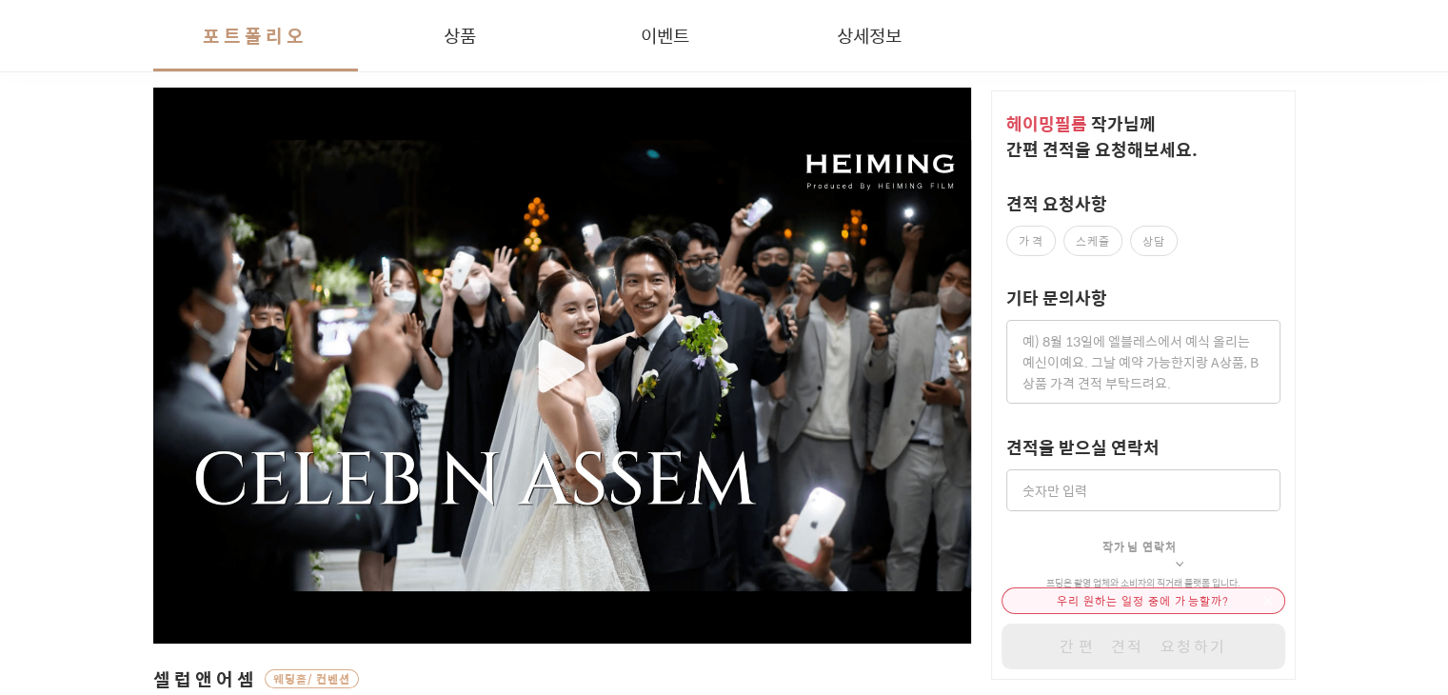
click at [556, 359] on div "button" at bounding box center [562, 366] width 819 height 452
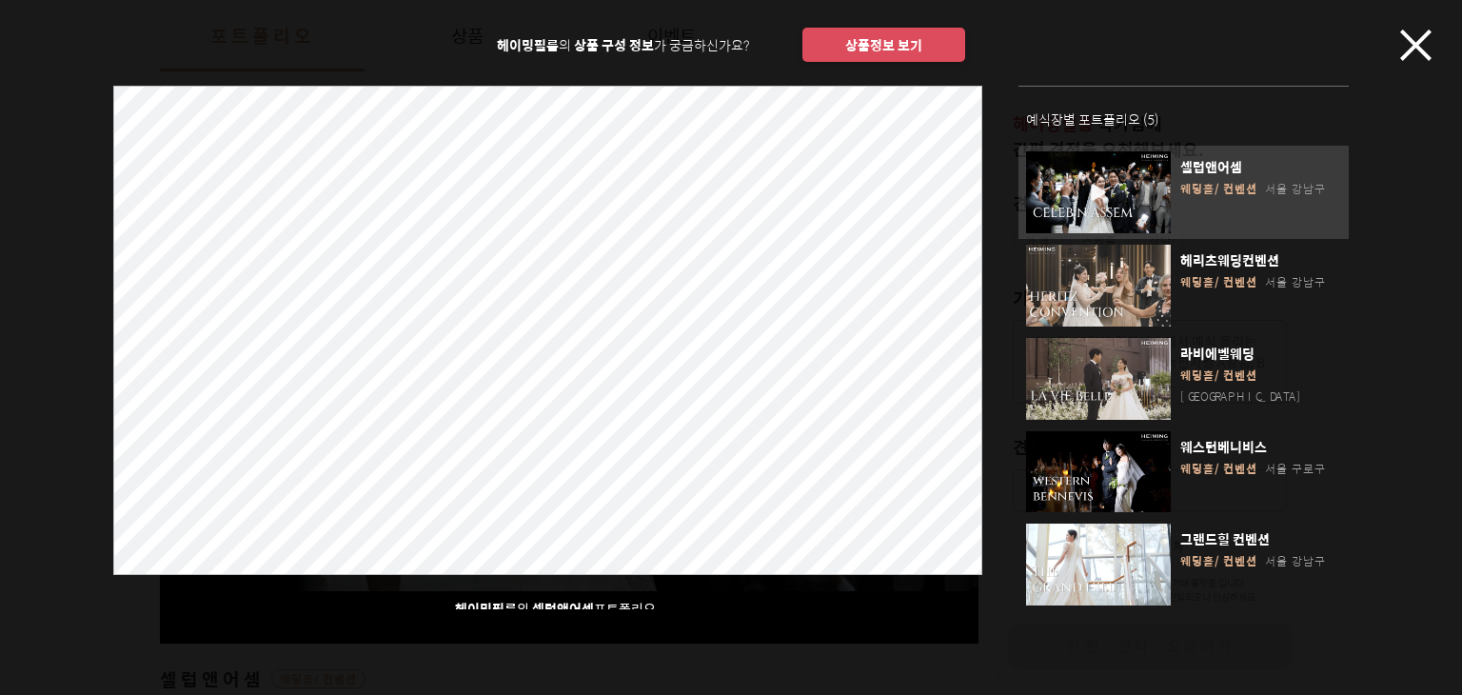
click at [1416, 58] on icon "button" at bounding box center [1415, 45] width 31 height 31
